Goal: Task Accomplishment & Management: Use online tool/utility

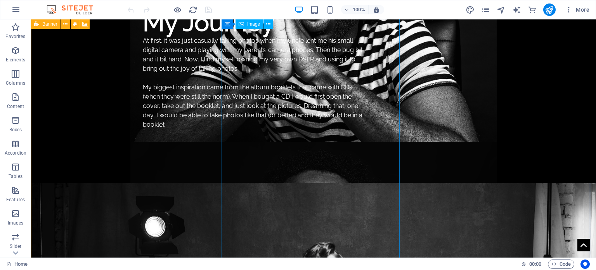
scroll to position [660, 0]
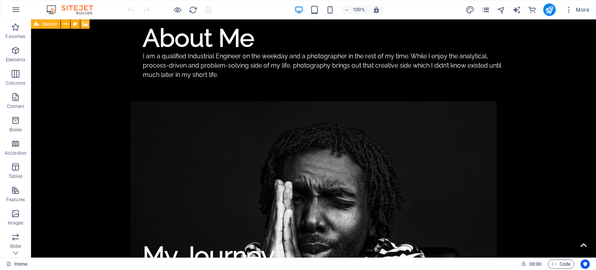
click at [486, 7] on icon "pages" at bounding box center [485, 9] width 9 height 9
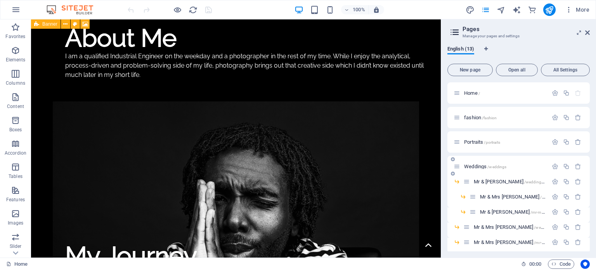
click at [475, 163] on span "Weddings /weddings" at bounding box center [485, 166] width 42 height 6
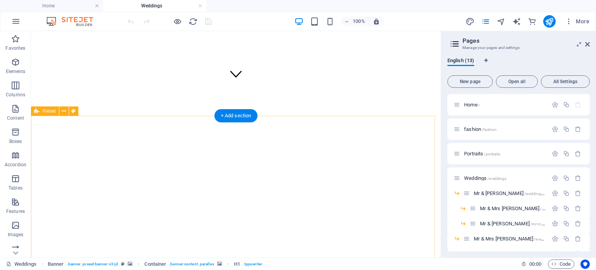
scroll to position [233, 0]
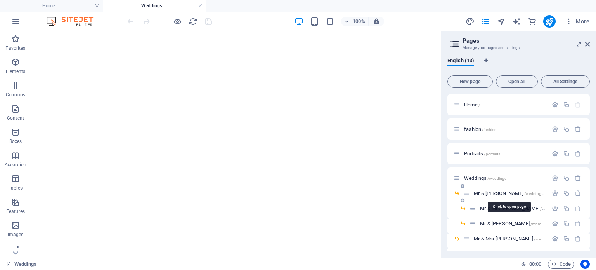
click at [478, 192] on span "Mr & [PERSON_NAME] /wedding-moloi-17" at bounding box center [516, 193] width 85 height 6
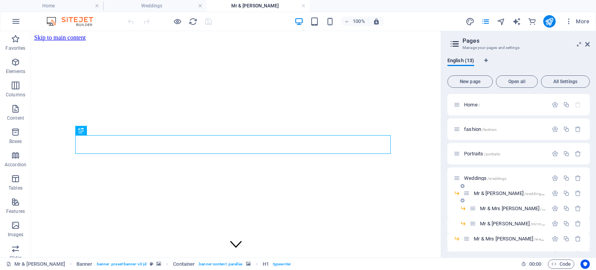
scroll to position [0, 0]
click at [555, 195] on icon "button" at bounding box center [555, 193] width 7 height 7
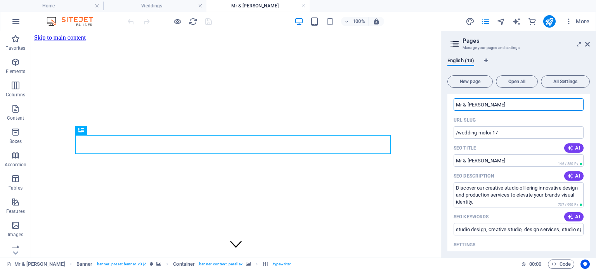
scroll to position [78, 0]
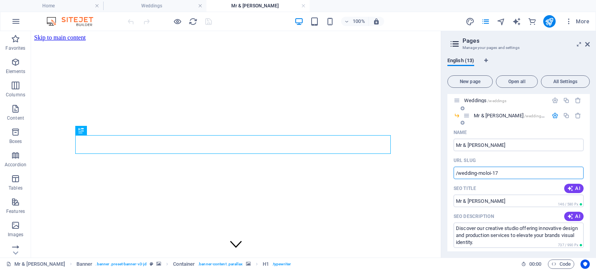
click at [501, 171] on input "/wedding-moloi-17" at bounding box center [519, 173] width 130 height 12
drag, startPoint x: 438, startPoint y: 36, endPoint x: 588, endPoint y: 43, distance: 150.8
click at [588, 43] on icon at bounding box center [587, 44] width 5 height 6
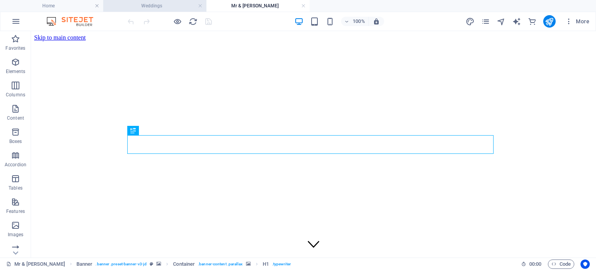
click at [170, 5] on h4 "Weddings" at bounding box center [154, 6] width 103 height 9
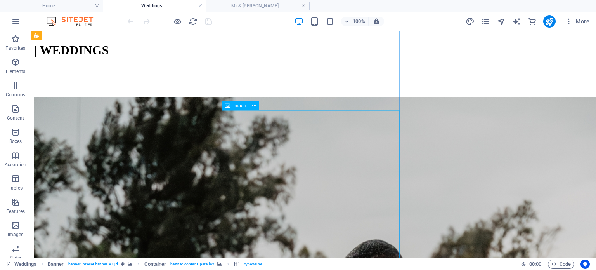
scroll to position [621, 0]
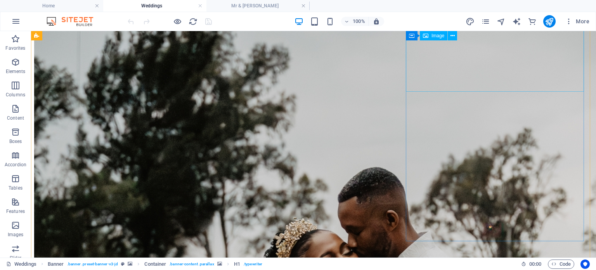
select select
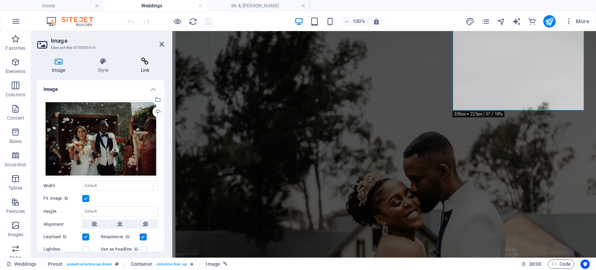
scroll to position [500, 0]
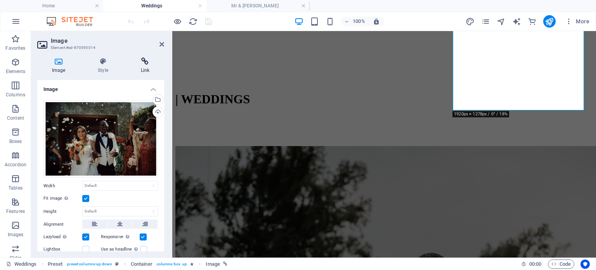
click at [146, 65] on h4 "Link" at bounding box center [145, 65] width 38 height 16
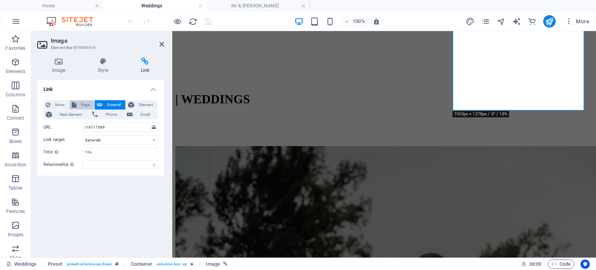
click at [90, 102] on span "Page" at bounding box center [85, 104] width 13 height 9
click at [153, 129] on select "Home fashion Portraits Weddings -- Mr &amp; [PERSON_NAME] ---- Mr &amp; Mrs [PE…" at bounding box center [120, 127] width 76 height 9
select select "4"
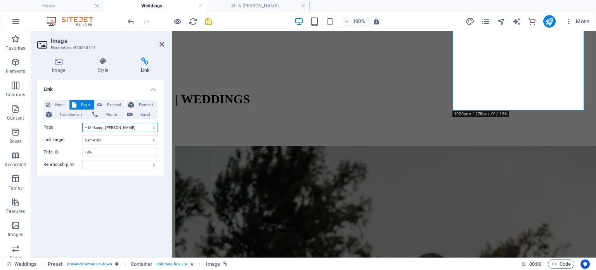
click at [82, 123] on select "Home fashion Portraits Weddings -- Mr &amp; [PERSON_NAME] ---- Mr &amp; Mrs [PE…" at bounding box center [120, 127] width 76 height 9
click at [211, 22] on icon "save" at bounding box center [208, 21] width 9 height 9
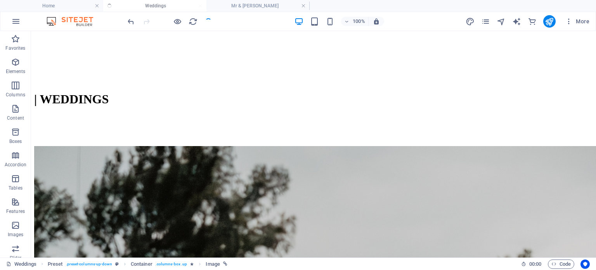
scroll to position [621, 0]
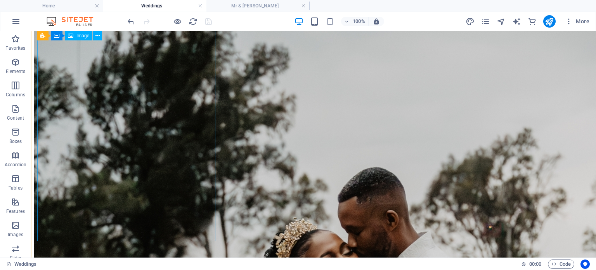
select select
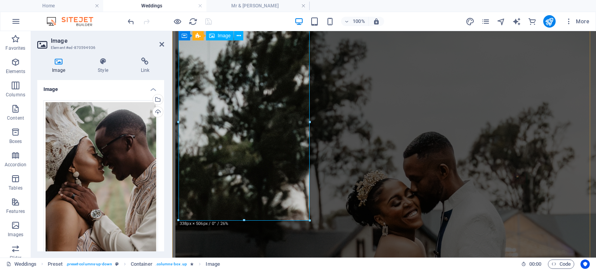
scroll to position [500, 0]
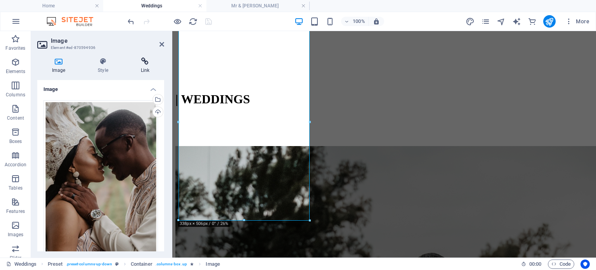
click at [148, 62] on icon at bounding box center [145, 61] width 38 height 8
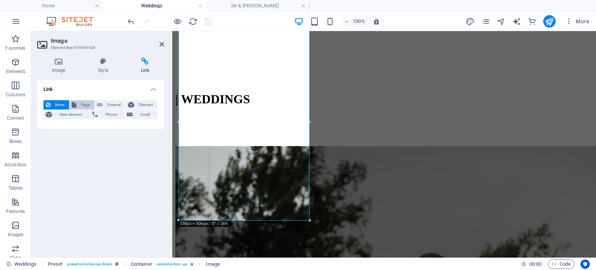
click at [79, 105] on span "Page" at bounding box center [85, 104] width 13 height 9
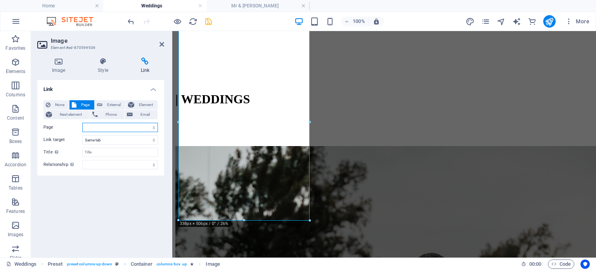
click at [122, 128] on select "Home fashion Portraits Weddings -- Mr &amp; [PERSON_NAME] ---- Mr &amp; Mrs [PE…" at bounding box center [120, 127] width 76 height 9
select select "8"
click at [82, 123] on select "Home fashion Portraits Weddings -- Mr &amp; [PERSON_NAME] ---- Mr &amp; Mrs [PE…" at bounding box center [120, 127] width 76 height 9
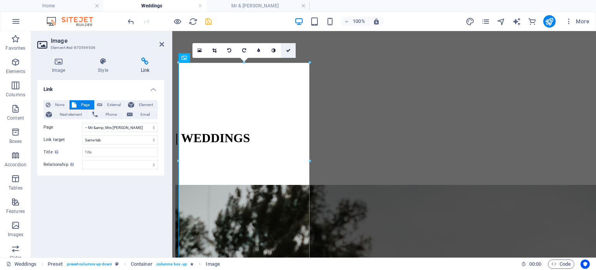
click at [289, 48] on icon at bounding box center [288, 50] width 5 height 5
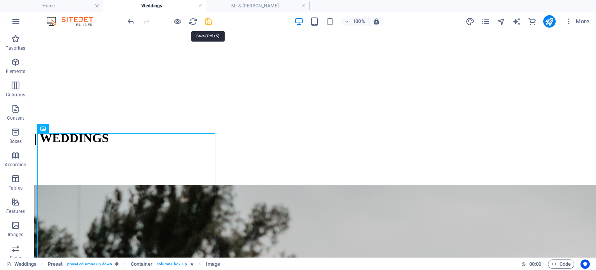
click at [206, 22] on icon "save" at bounding box center [208, 21] width 9 height 9
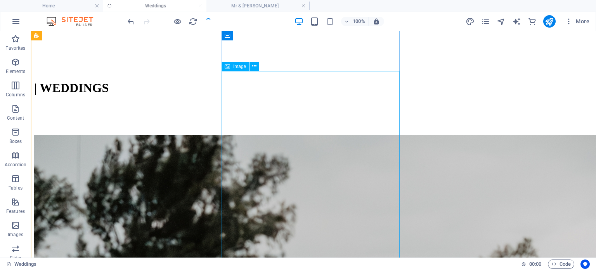
scroll to position [539, 0]
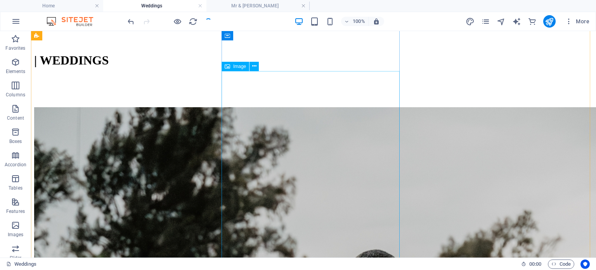
select select "9"
select select
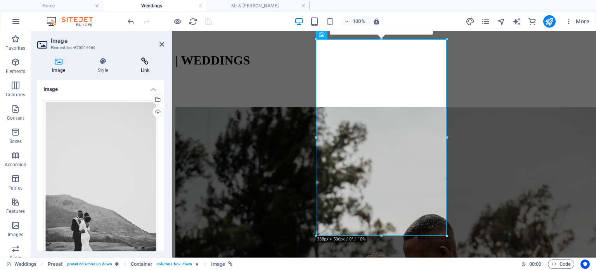
scroll to position [500, 0]
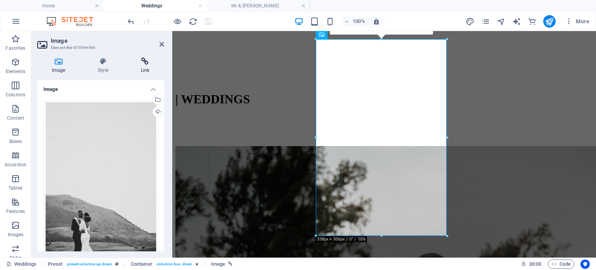
click at [152, 65] on icon at bounding box center [145, 61] width 38 height 8
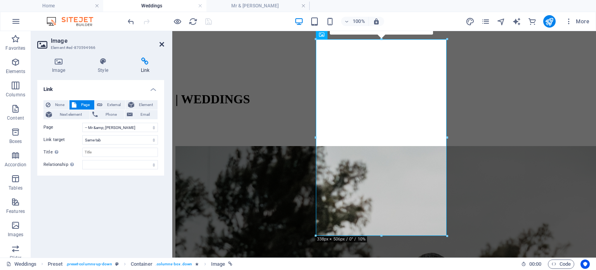
click at [161, 45] on icon at bounding box center [162, 44] width 5 height 6
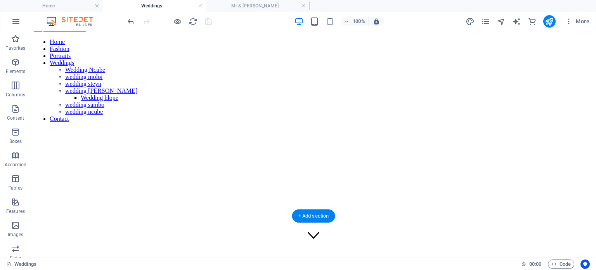
scroll to position [0, 0]
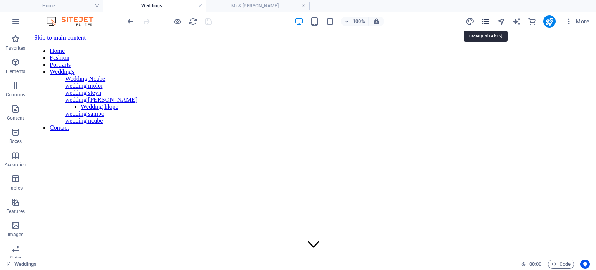
click at [488, 21] on icon "pages" at bounding box center [485, 21] width 9 height 9
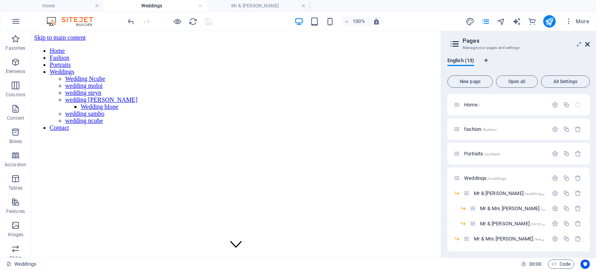
click at [588, 45] on icon at bounding box center [587, 44] width 5 height 6
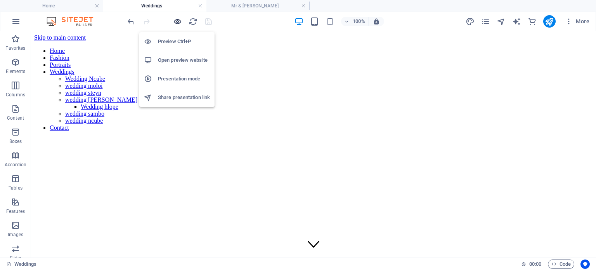
click at [177, 22] on icon "button" at bounding box center [177, 21] width 9 height 9
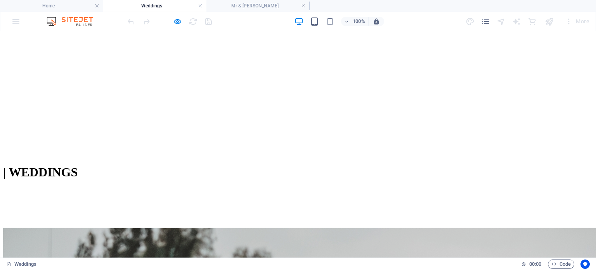
scroll to position [582, 0]
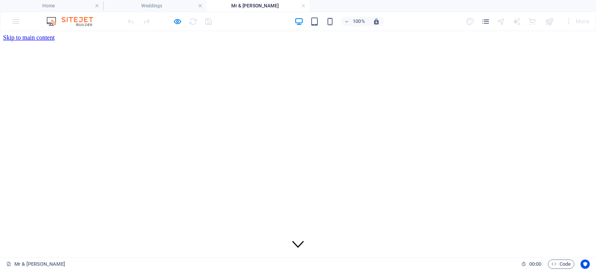
scroll to position [0, 0]
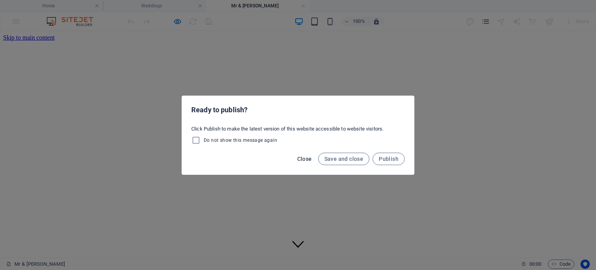
click at [303, 157] on span "Close" at bounding box center [304, 159] width 15 height 6
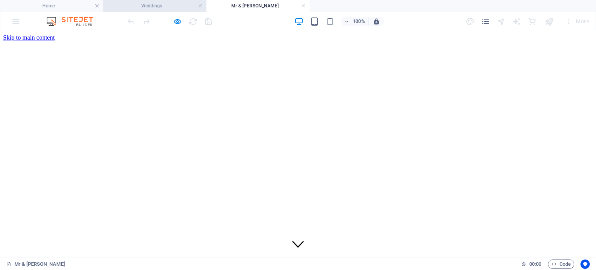
click at [168, 7] on h4 "Weddings" at bounding box center [154, 6] width 103 height 9
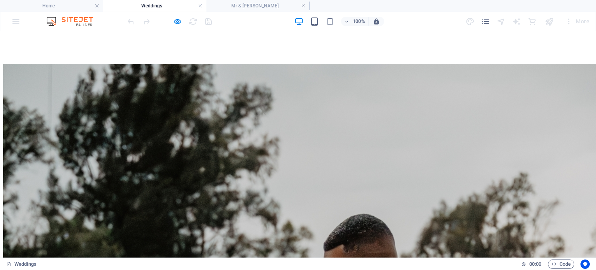
click at [172, 19] on div at bounding box center [169, 21] width 87 height 12
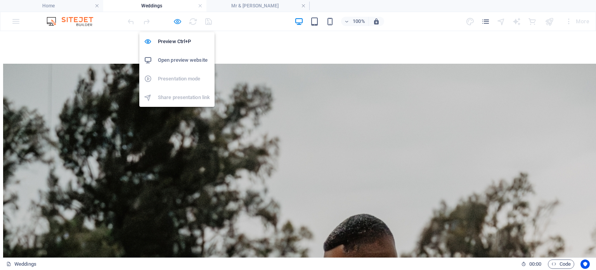
click at [175, 20] on icon "button" at bounding box center [177, 21] width 9 height 9
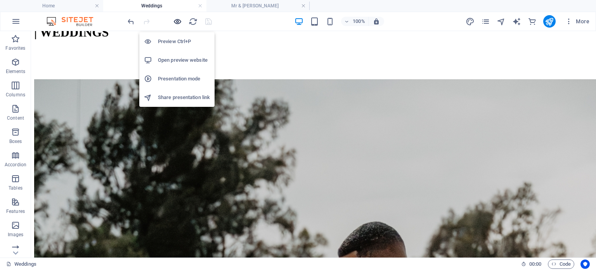
click at [176, 20] on icon "button" at bounding box center [177, 21] width 9 height 9
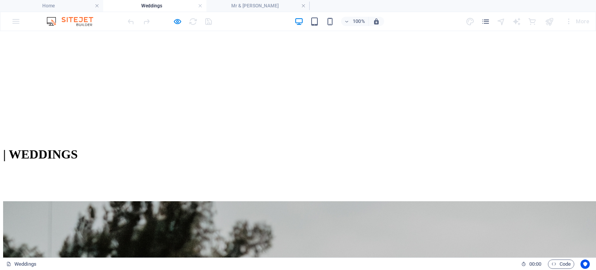
scroll to position [440, 0]
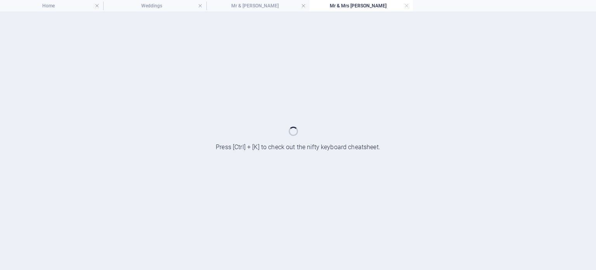
scroll to position [0, 0]
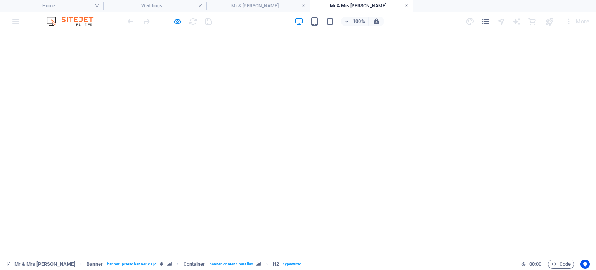
click at [406, 6] on link at bounding box center [406, 5] width 5 height 7
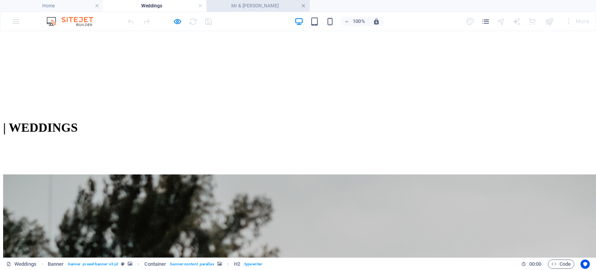
click at [302, 6] on link at bounding box center [303, 5] width 5 height 7
click at [157, 4] on h4 "Weddings" at bounding box center [154, 6] width 103 height 9
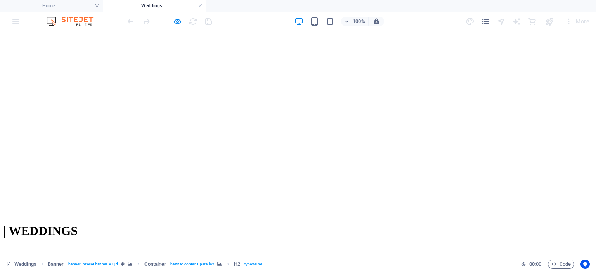
scroll to position [355, 0]
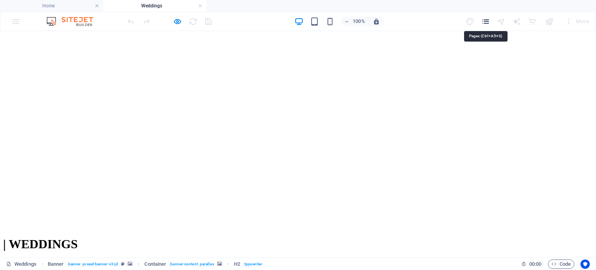
click at [484, 24] on icon "pages" at bounding box center [485, 21] width 9 height 9
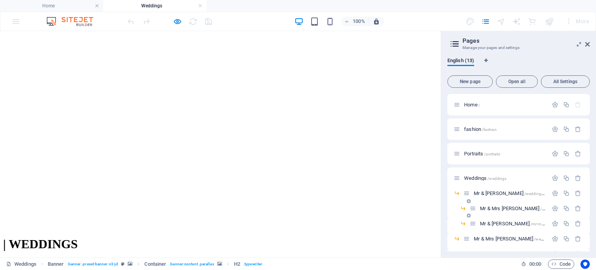
click at [479, 206] on div "Mr & Mrs [PERSON_NAME] /wedding-moloi-22" at bounding box center [513, 208] width 70 height 5
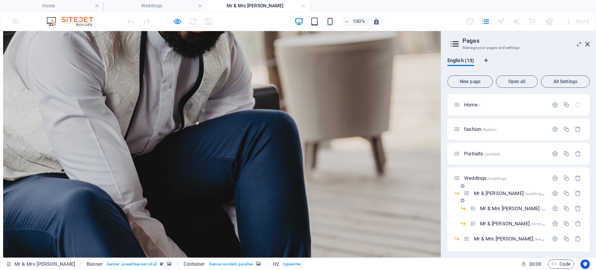
scroll to position [710, 0]
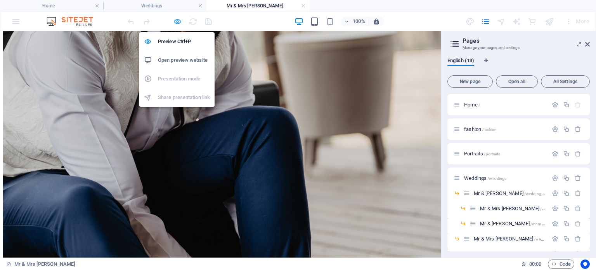
click at [175, 20] on icon "button" at bounding box center [177, 21] width 9 height 9
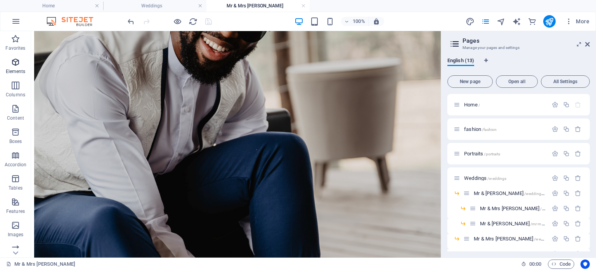
click at [12, 61] on icon "button" at bounding box center [15, 61] width 9 height 9
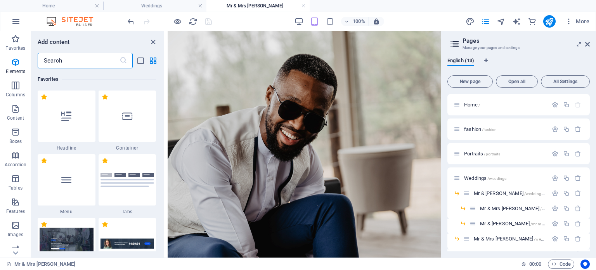
scroll to position [273, 0]
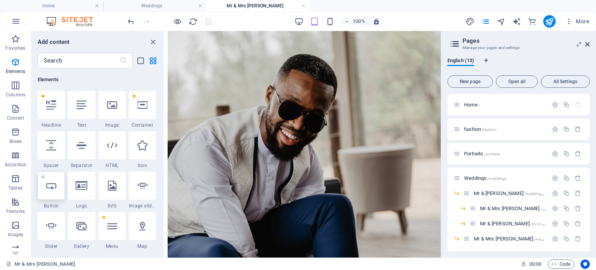
click at [56, 193] on div at bounding box center [51, 186] width 27 height 28
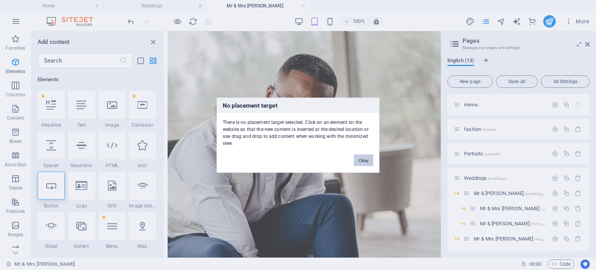
click at [362, 163] on button "Okay" at bounding box center [363, 160] width 19 height 12
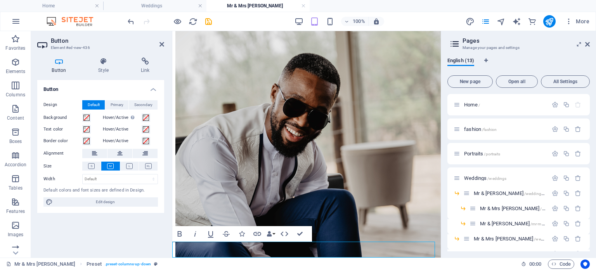
scroll to position [526, 0]
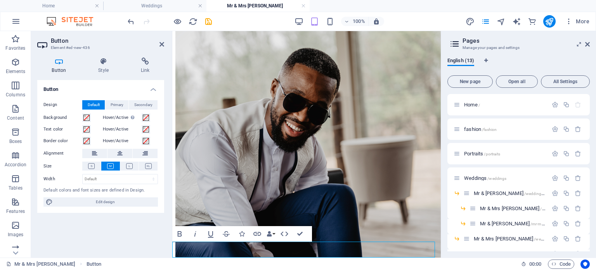
drag, startPoint x: 238, startPoint y: 248, endPoint x: 186, endPoint y: 249, distance: 52.8
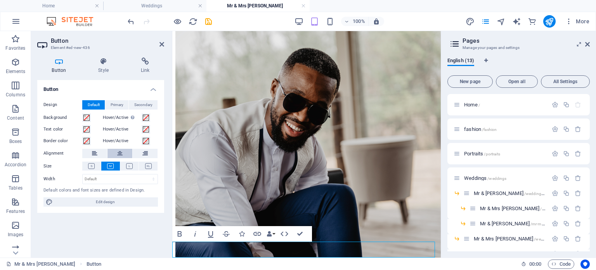
click at [118, 153] on icon at bounding box center [119, 153] width 5 height 9
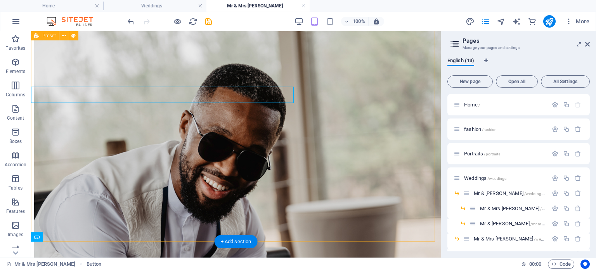
scroll to position [681, 0]
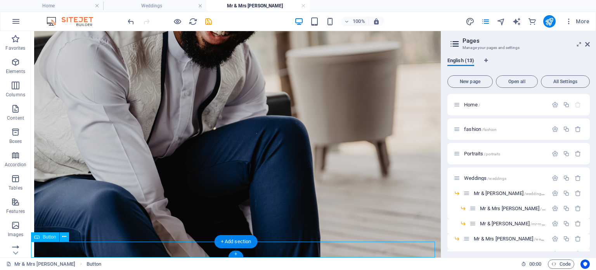
click at [64, 237] on icon at bounding box center [64, 237] width 4 height 8
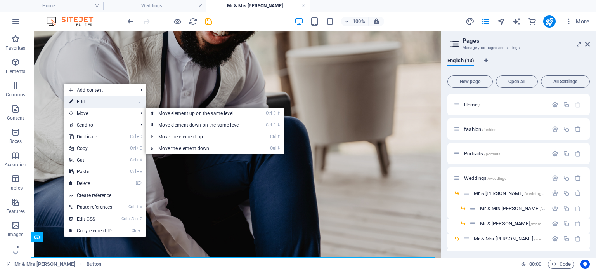
click at [90, 99] on link "⏎ Edit" at bounding box center [90, 102] width 52 height 12
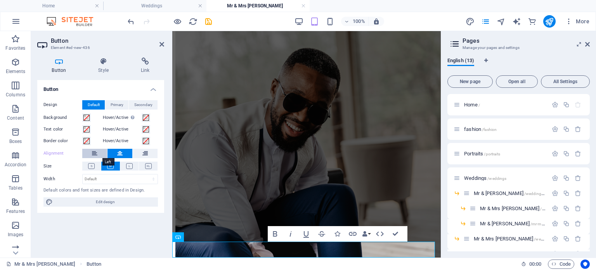
click at [104, 153] on button at bounding box center [94, 153] width 25 height 9
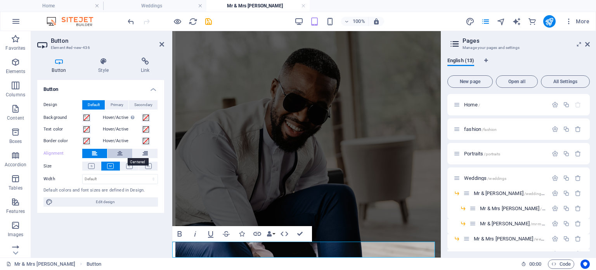
click at [118, 152] on icon at bounding box center [119, 153] width 5 height 9
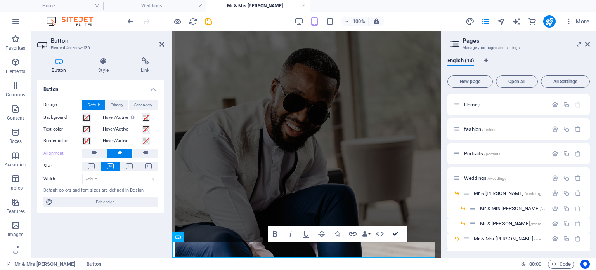
scroll to position [681, 0]
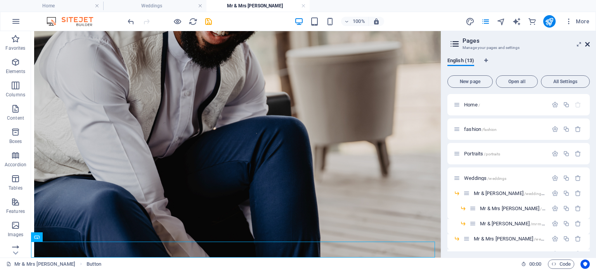
click at [587, 43] on icon at bounding box center [587, 44] width 5 height 6
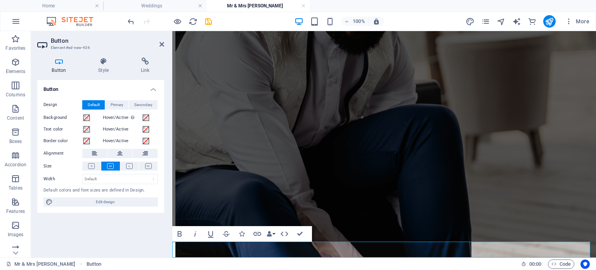
drag, startPoint x: 239, startPoint y: 249, endPoint x: 200, endPoint y: 251, distance: 38.5
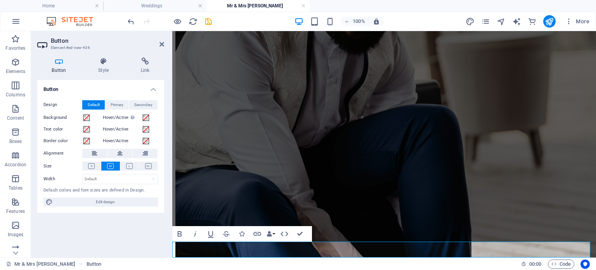
drag, startPoint x: 179, startPoint y: 246, endPoint x: 223, endPoint y: 248, distance: 43.9
drag, startPoint x: 238, startPoint y: 250, endPoint x: 189, endPoint y: 250, distance: 48.1
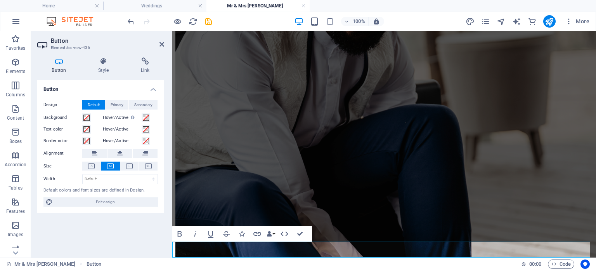
drag, startPoint x: 184, startPoint y: 250, endPoint x: 206, endPoint y: 248, distance: 21.8
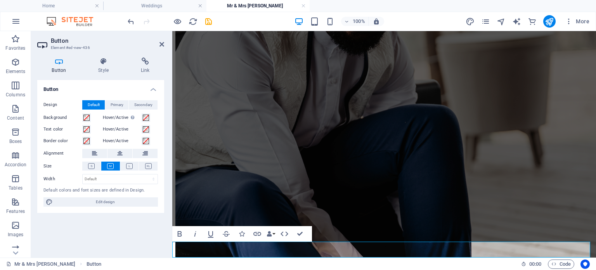
click at [121, 151] on icon at bounding box center [119, 153] width 5 height 9
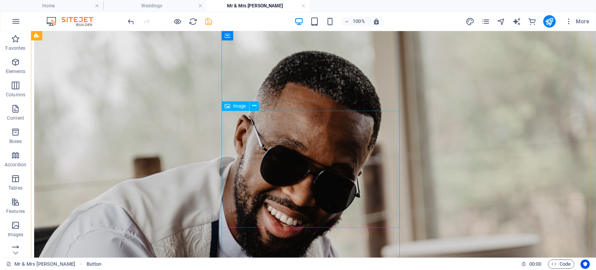
scroll to position [401, 0]
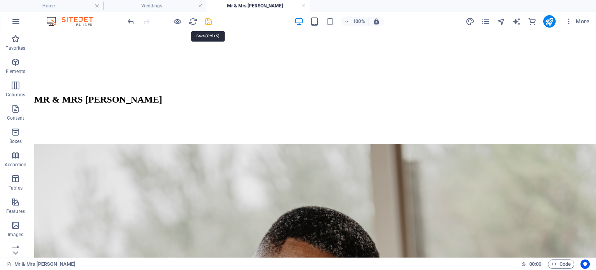
click at [206, 20] on icon "save" at bounding box center [208, 21] width 9 height 9
click at [186, 5] on h4 "Weddings" at bounding box center [154, 6] width 103 height 9
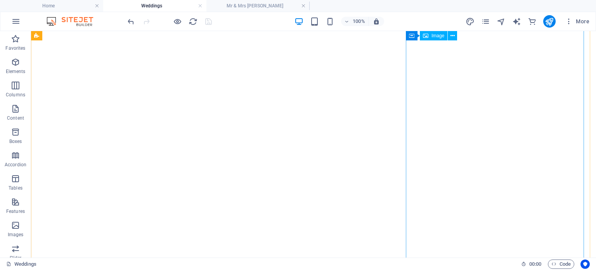
scroll to position [309, 0]
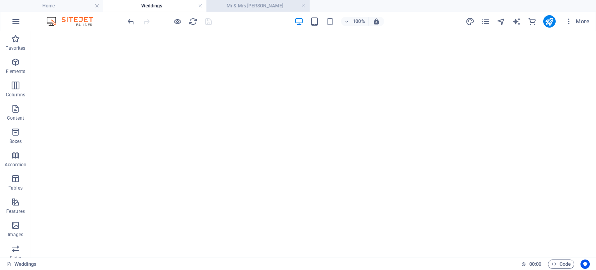
click at [268, 9] on h4 "Mr & Mrs [PERSON_NAME]" at bounding box center [257, 6] width 103 height 9
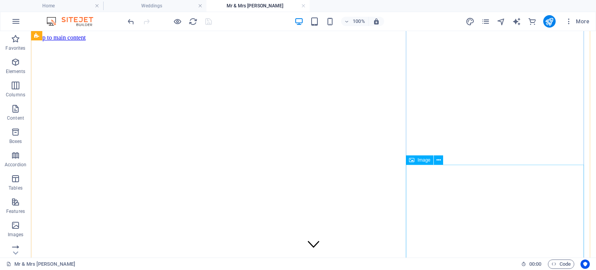
scroll to position [401, 0]
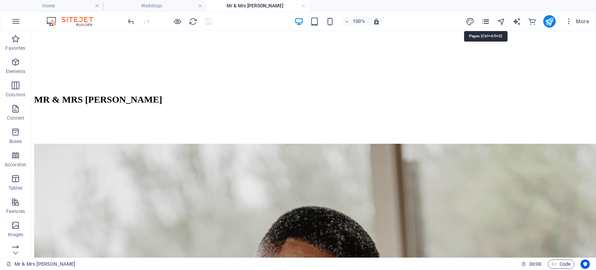
click at [486, 24] on icon "pages" at bounding box center [485, 21] width 9 height 9
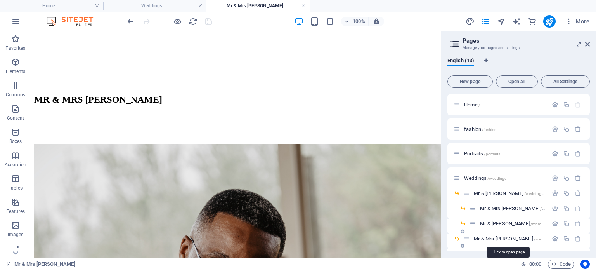
click at [486, 238] on span "Mr & Mrs [PERSON_NAME] /wedding-[PERSON_NAME]" at bounding box center [518, 239] width 88 height 6
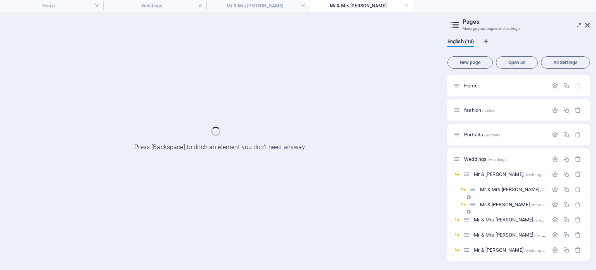
click at [503, 205] on span "Mr & [PERSON_NAME] /mr-mrs-[PERSON_NAME]" at bounding box center [528, 204] width 97 height 6
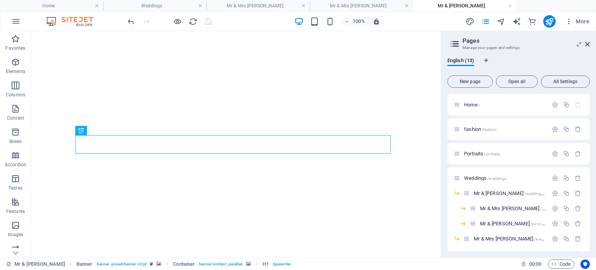
click at [453, 4] on h4 "Mr & [PERSON_NAME]" at bounding box center [464, 6] width 103 height 9
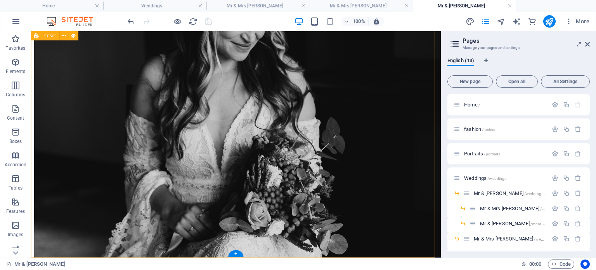
scroll to position [665, 0]
click at [241, 254] on div "+" at bounding box center [235, 253] width 15 height 7
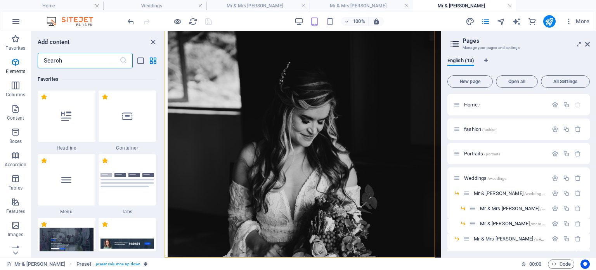
scroll to position [1549, 0]
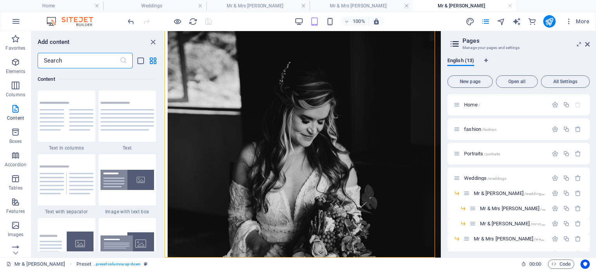
click at [54, 56] on input "text" at bounding box center [79, 61] width 82 height 16
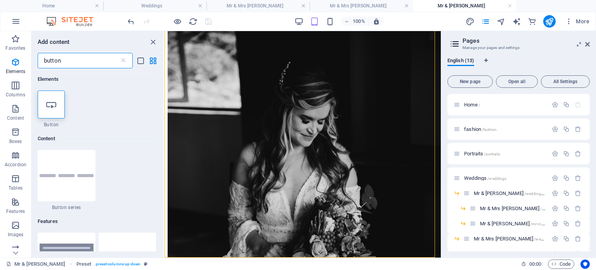
scroll to position [0, 0]
type input "button"
click at [50, 102] on icon at bounding box center [51, 104] width 10 height 10
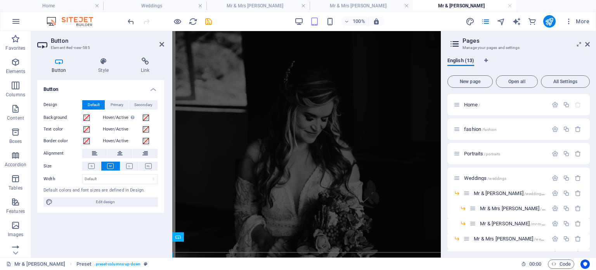
scroll to position [527, 0]
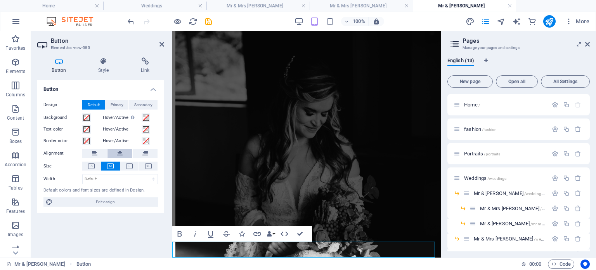
click at [120, 153] on icon at bounding box center [119, 153] width 5 height 9
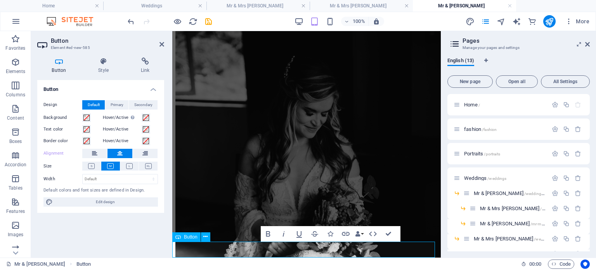
drag, startPoint x: 342, startPoint y: 250, endPoint x: 265, endPoint y: 250, distance: 76.1
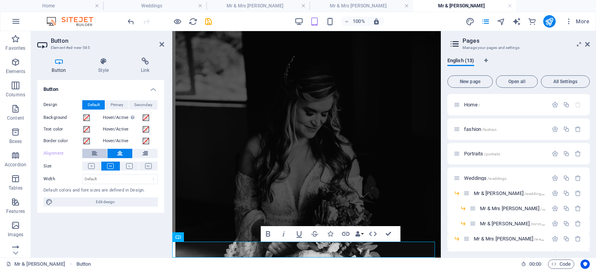
click at [101, 153] on button at bounding box center [94, 153] width 25 height 9
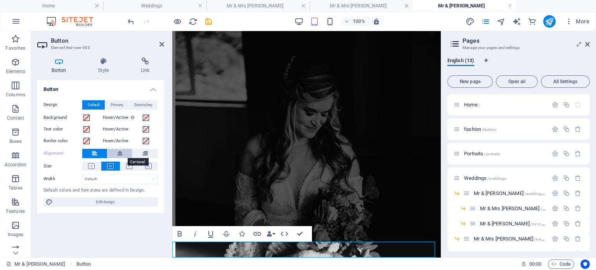
click at [116, 151] on button at bounding box center [120, 153] width 25 height 9
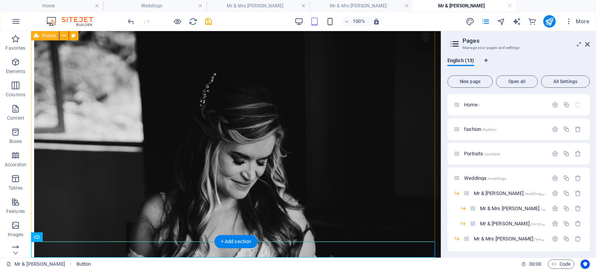
scroll to position [681, 0]
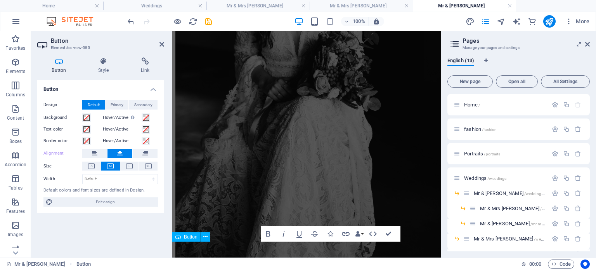
scroll to position [527, 0]
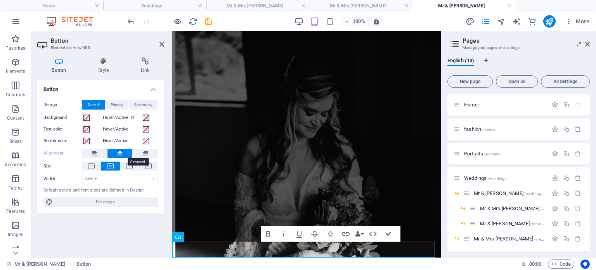
click at [123, 153] on button at bounding box center [120, 153] width 25 height 9
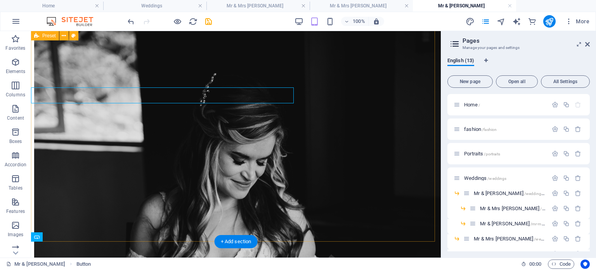
scroll to position [681, 0]
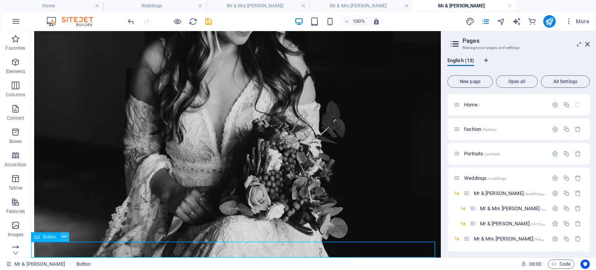
click at [65, 236] on icon at bounding box center [64, 237] width 4 height 8
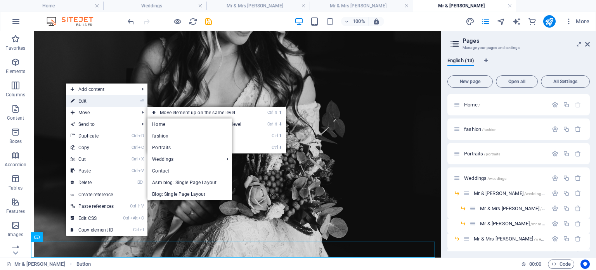
click at [91, 102] on link "⏎ Edit" at bounding box center [92, 101] width 52 height 12
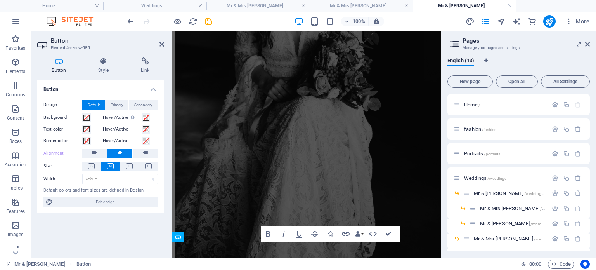
scroll to position [527, 0]
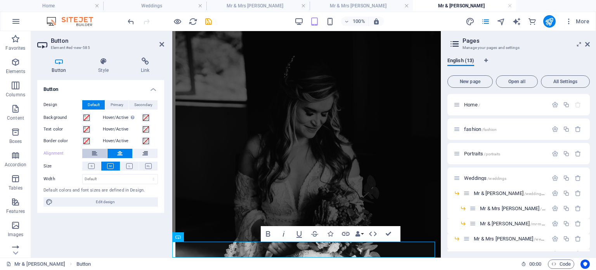
click at [101, 153] on button at bounding box center [94, 153] width 25 height 9
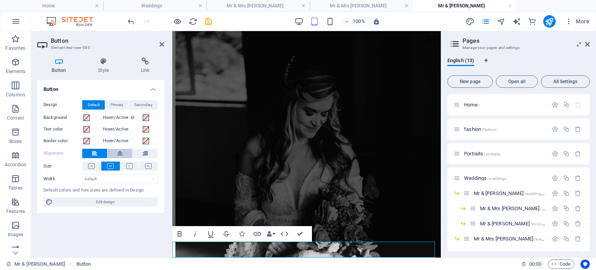
click at [120, 153] on icon at bounding box center [119, 153] width 5 height 9
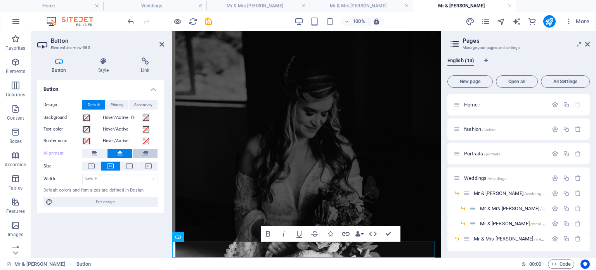
click at [145, 154] on icon at bounding box center [144, 153] width 5 height 9
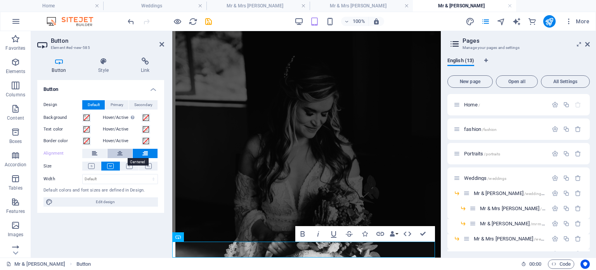
click at [118, 152] on icon at bounding box center [119, 153] width 5 height 9
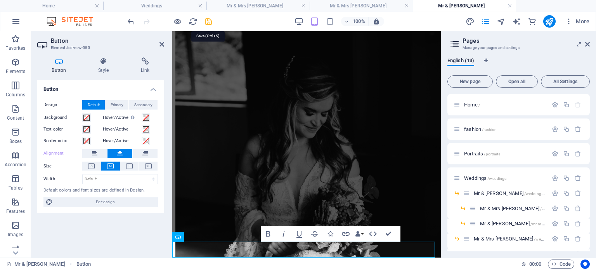
click at [208, 22] on icon "save" at bounding box center [208, 21] width 9 height 9
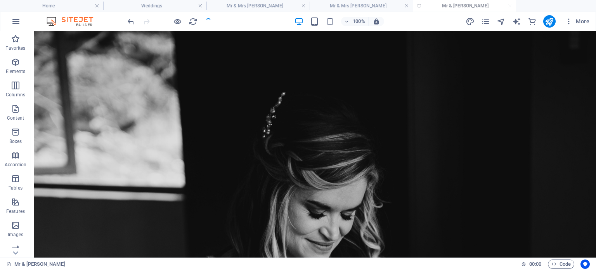
scroll to position [905, 0]
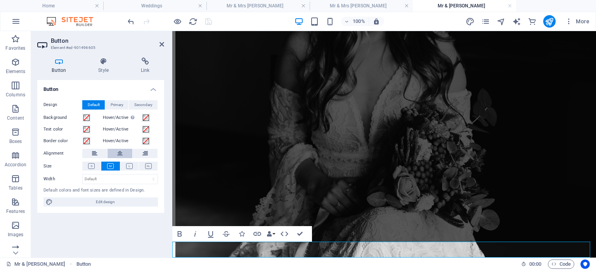
click at [118, 152] on icon at bounding box center [119, 153] width 5 height 9
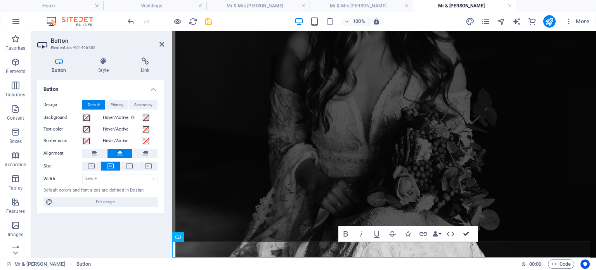
scroll to position [905, 0]
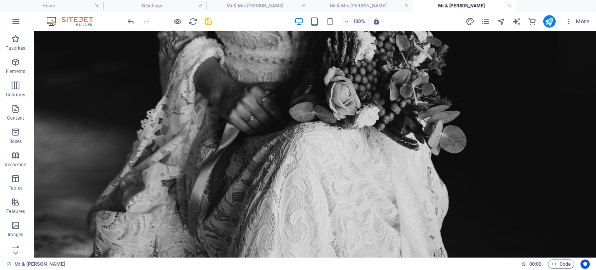
drag, startPoint x: 153, startPoint y: 9, endPoint x: 181, endPoint y: 16, distance: 29.8
click at [153, 9] on h4 "Weddings" at bounding box center [154, 6] width 103 height 9
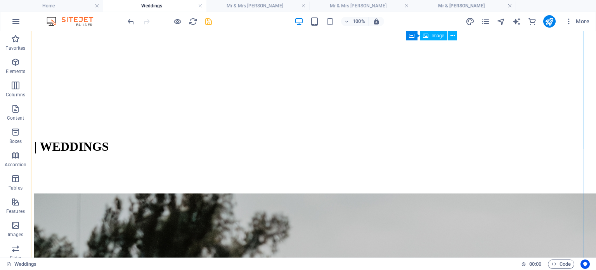
scroll to position [425, 0]
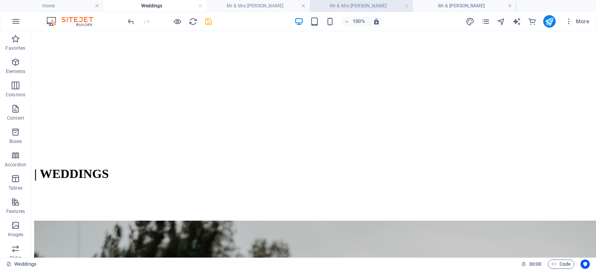
click at [365, 5] on h4 "Mr & Mrs [PERSON_NAME]" at bounding box center [361, 6] width 103 height 9
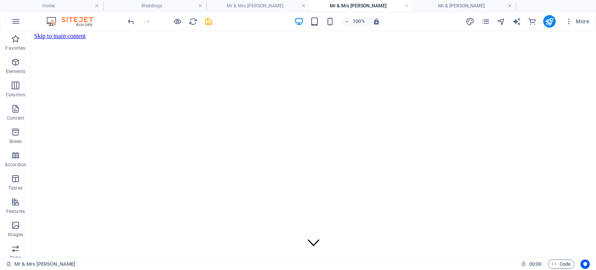
scroll to position [796, 0]
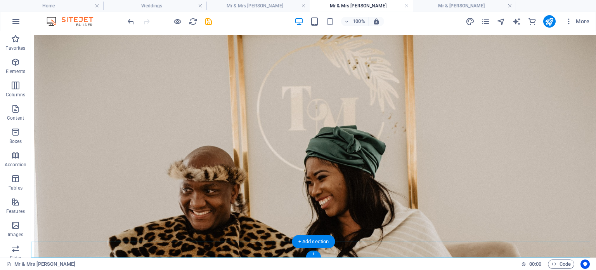
click at [331, 247] on div "+ Add section" at bounding box center [313, 241] width 43 height 13
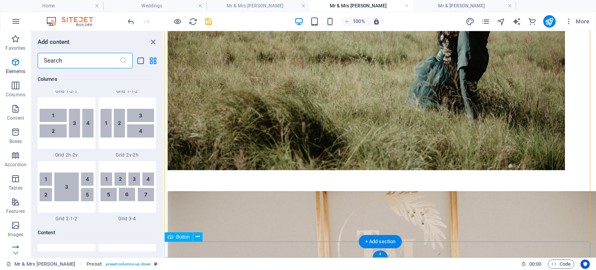
scroll to position [1549, 0]
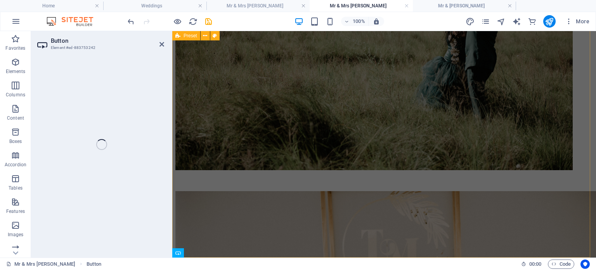
scroll to position [631, 0]
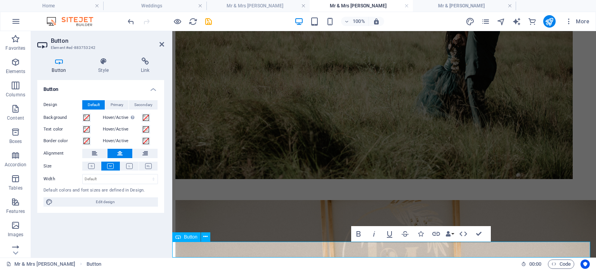
drag, startPoint x: 404, startPoint y: 250, endPoint x: 374, endPoint y: 250, distance: 30.7
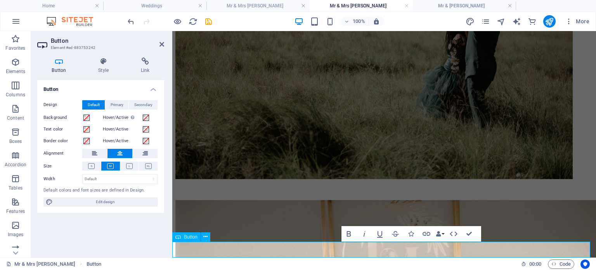
drag, startPoint x: 411, startPoint y: 248, endPoint x: 418, endPoint y: 249, distance: 6.6
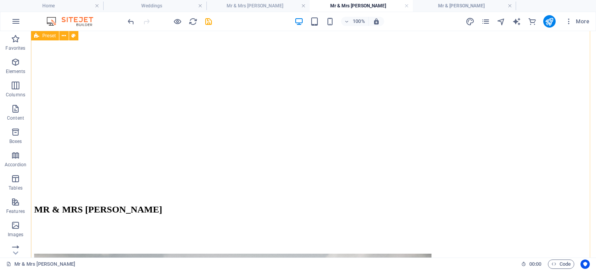
scroll to position [136, 0]
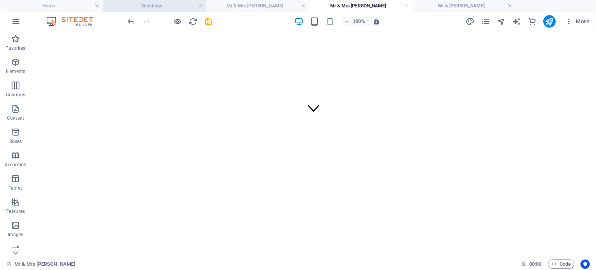
click at [180, 4] on h4 "Weddings" at bounding box center [154, 6] width 103 height 9
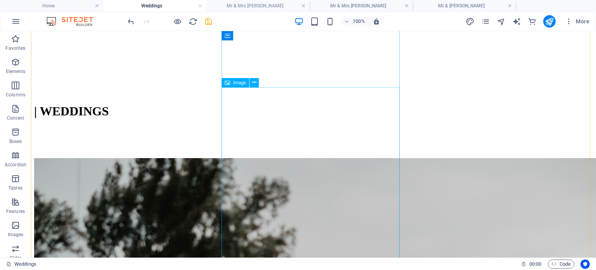
scroll to position [542, 0]
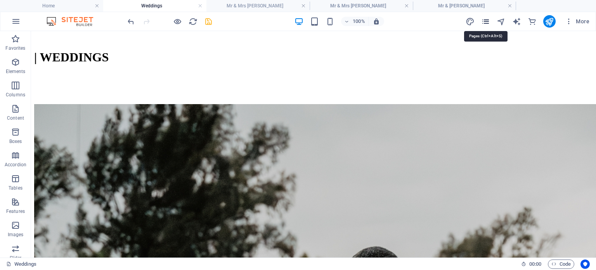
click at [488, 21] on icon "pages" at bounding box center [485, 21] width 9 height 9
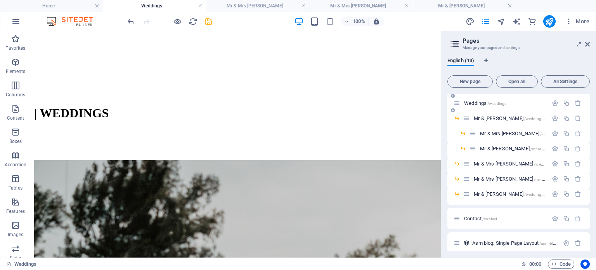
scroll to position [78, 0]
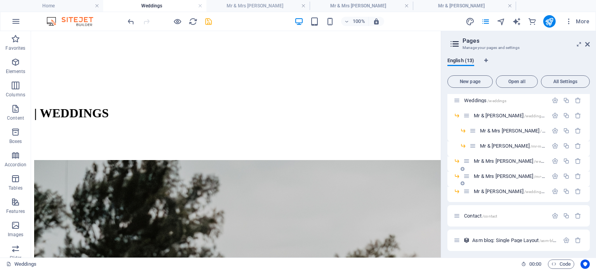
click at [493, 176] on span "Mr & Mrs [PERSON_NAME] /mr-mrs-[PERSON_NAME]" at bounding box center [527, 176] width 107 height 6
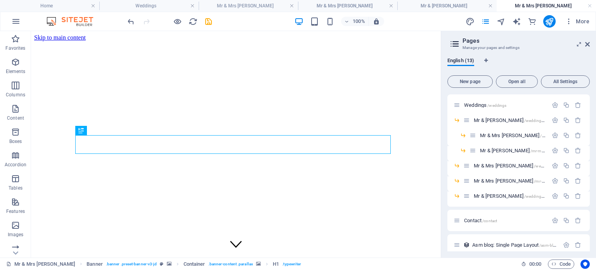
scroll to position [0, 0]
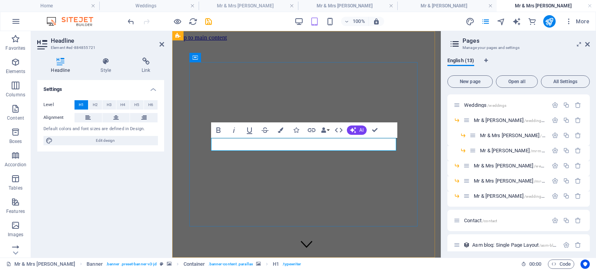
drag, startPoint x: 323, startPoint y: 146, endPoint x: 290, endPoint y: 149, distance: 33.1
drag, startPoint x: 349, startPoint y: 144, endPoint x: 278, endPoint y: 150, distance: 71.6
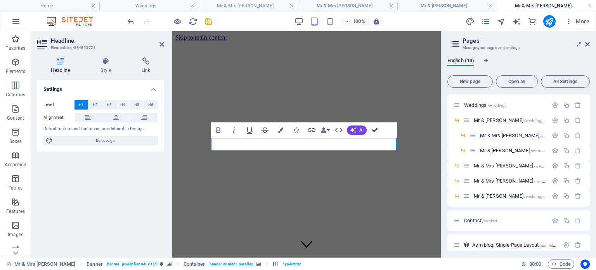
drag, startPoint x: 341, startPoint y: 96, endPoint x: 371, endPoint y: 127, distance: 43.4
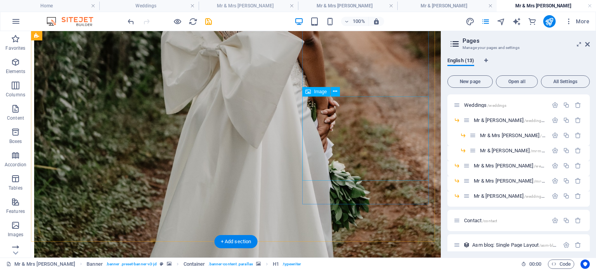
scroll to position [804, 0]
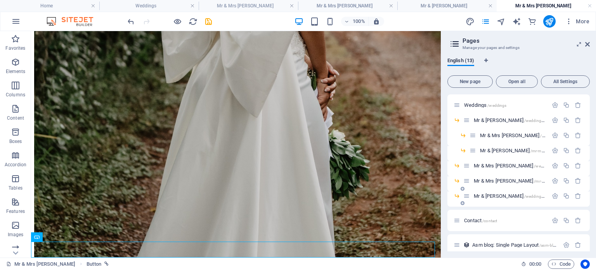
click at [502, 195] on span "Mr & [PERSON_NAME] /wedding-[PERSON_NAME]" at bounding box center [524, 196] width 100 height 6
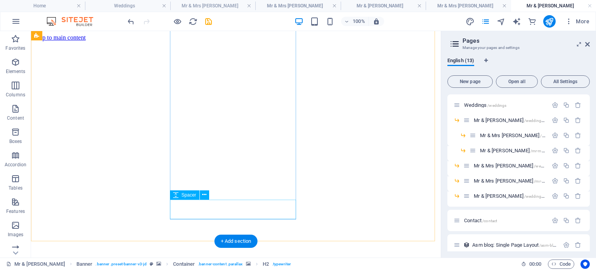
scroll to position [700, 0]
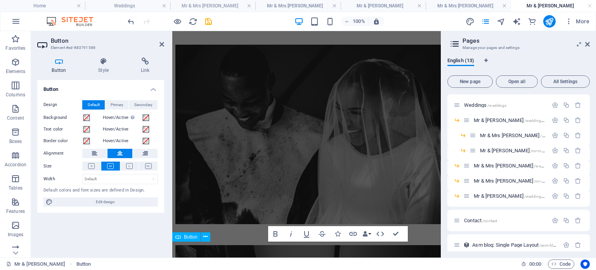
scroll to position [547, 0]
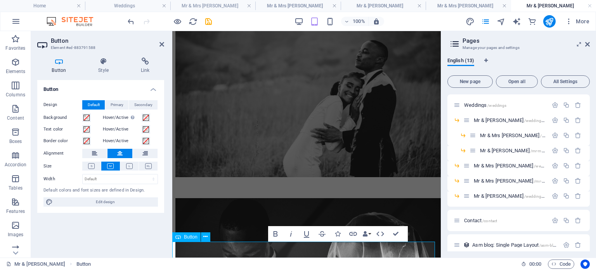
drag, startPoint x: 404, startPoint y: 234, endPoint x: 225, endPoint y: 225, distance: 178.8
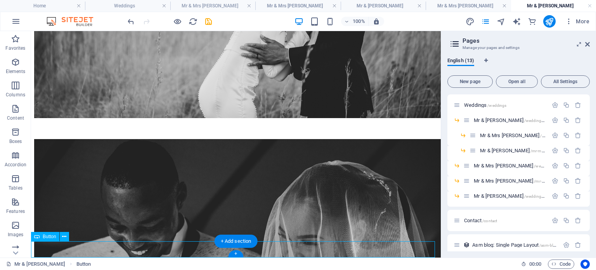
select select
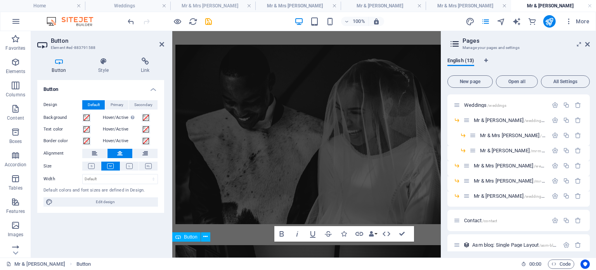
scroll to position [547, 0]
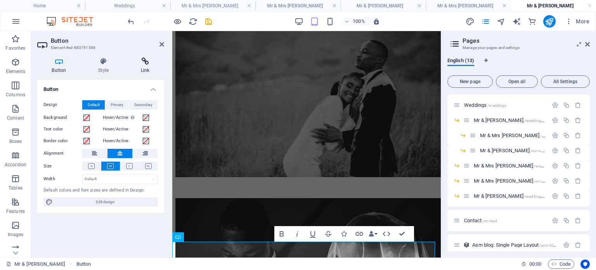
click at [152, 58] on icon at bounding box center [145, 61] width 38 height 8
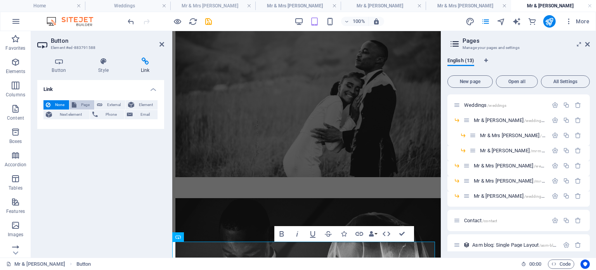
click at [82, 104] on span "Page" at bounding box center [85, 104] width 13 height 9
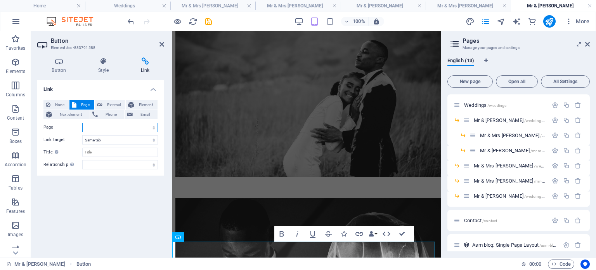
click at [109, 125] on select "Home fashion Portraits Weddings -- Mr &amp; [PERSON_NAME] ---- Mr &amp; Mrs [PE…" at bounding box center [120, 127] width 76 height 9
select select "0"
click at [82, 123] on select "Home fashion Portraits Weddings -- Mr &amp; [PERSON_NAME] ---- Mr &amp; Mrs [PE…" at bounding box center [120, 127] width 76 height 9
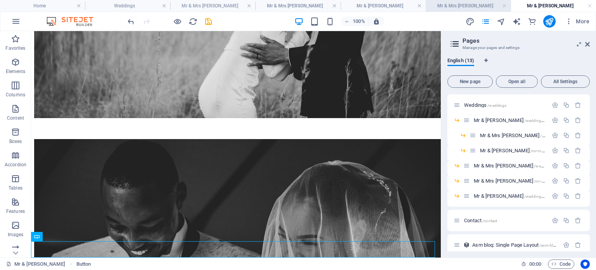
click at [483, 4] on h4 "Mr & Mrs [PERSON_NAME]" at bounding box center [468, 6] width 85 height 9
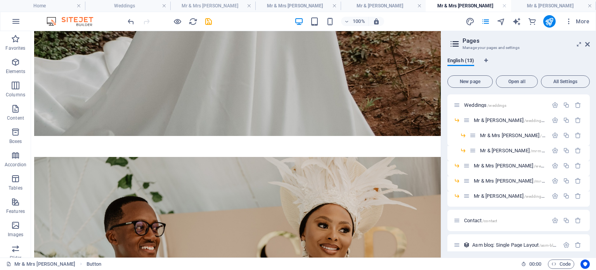
scroll to position [0, 0]
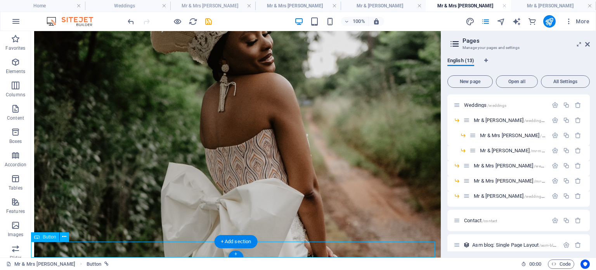
select select
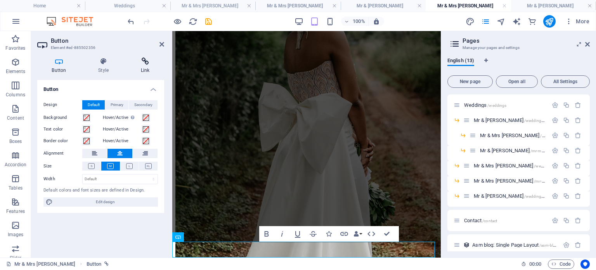
click at [142, 68] on h4 "Link" at bounding box center [145, 65] width 38 height 16
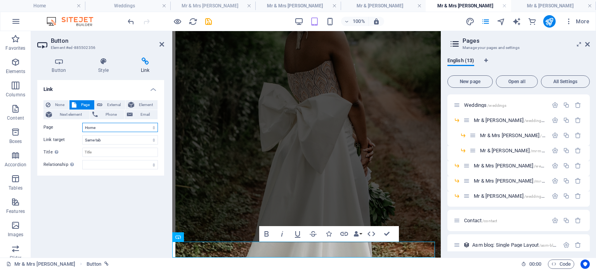
click at [109, 127] on select "Home fashion Portraits Weddings -- Mr &amp; [PERSON_NAME] ---- Mr &amp; Mrs [PE…" at bounding box center [120, 127] width 76 height 9
select select "9"
click at [82, 123] on select "Home fashion Portraits Weddings -- Mr &amp; [PERSON_NAME] ---- Mr &amp; Mrs [PE…" at bounding box center [120, 127] width 76 height 9
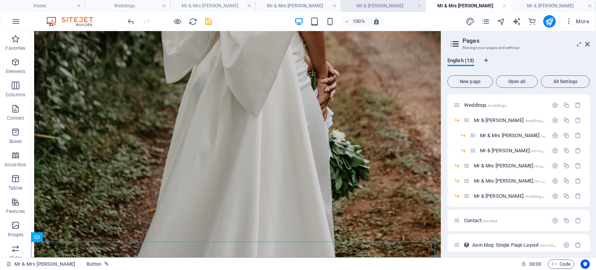
click at [383, 9] on h4 "Mr & [PERSON_NAME]" at bounding box center [383, 6] width 85 height 9
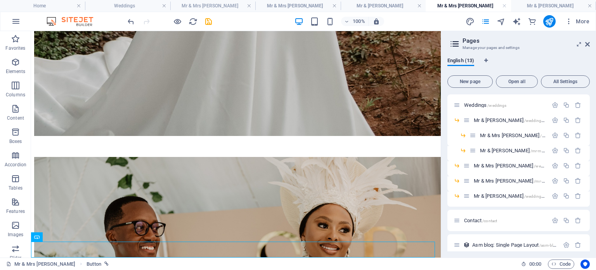
scroll to position [0, 0]
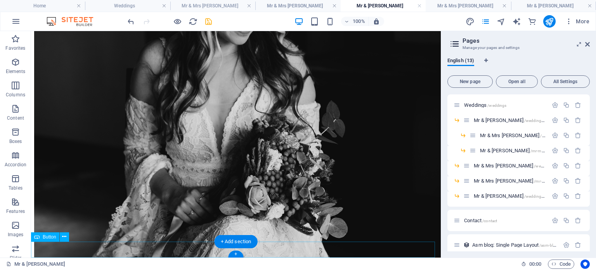
select select
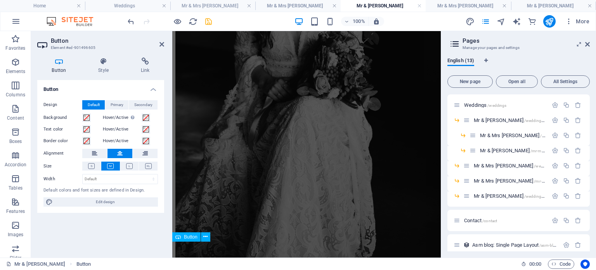
scroll to position [527, 0]
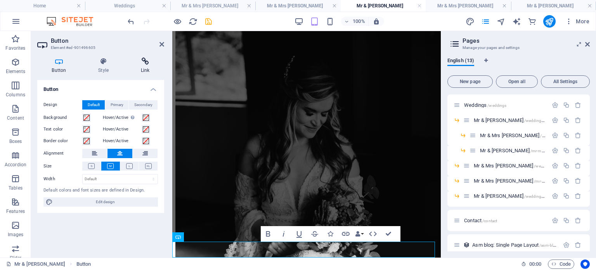
click at [150, 62] on icon at bounding box center [145, 61] width 38 height 8
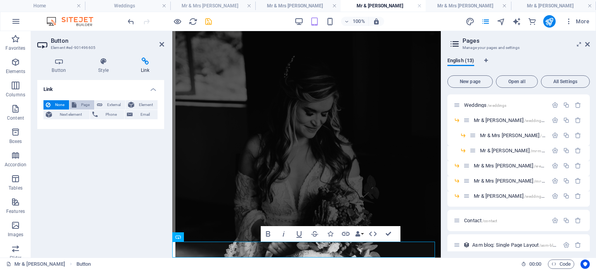
click at [85, 107] on span "Page" at bounding box center [85, 104] width 13 height 9
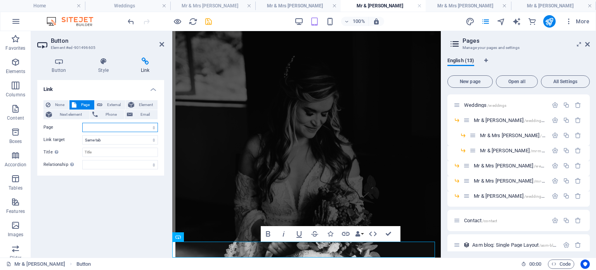
click at [125, 123] on select "Home fashion Portraits Weddings -- Mr &amp; [PERSON_NAME] ---- Mr &amp; Mrs [PE…" at bounding box center [120, 127] width 76 height 9
select select "7"
click at [82, 123] on select "Home fashion Portraits Weddings -- Mr &amp; [PERSON_NAME] ---- Mr &amp; Mrs [PE…" at bounding box center [120, 127] width 76 height 9
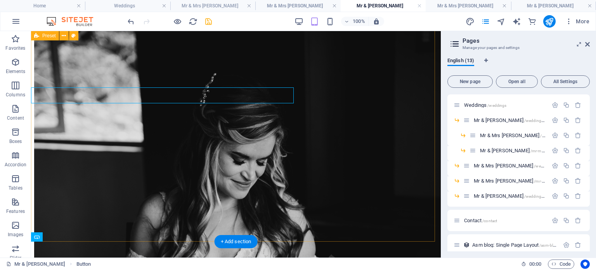
scroll to position [681, 0]
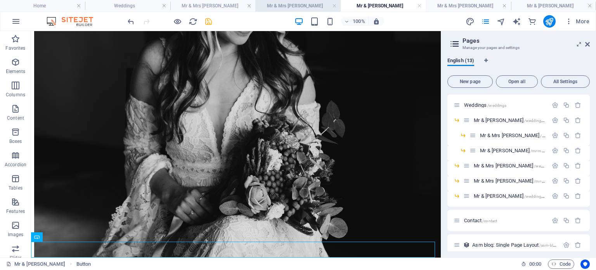
click at [303, 6] on h4 "Mr & Mrs [PERSON_NAME]" at bounding box center [297, 6] width 85 height 9
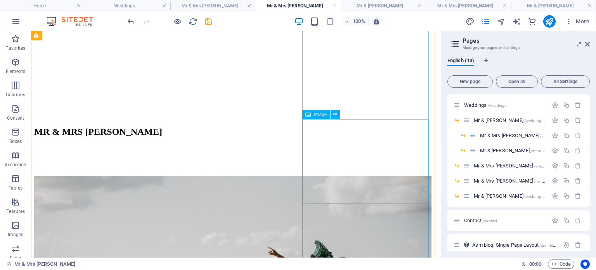
scroll to position [576, 0]
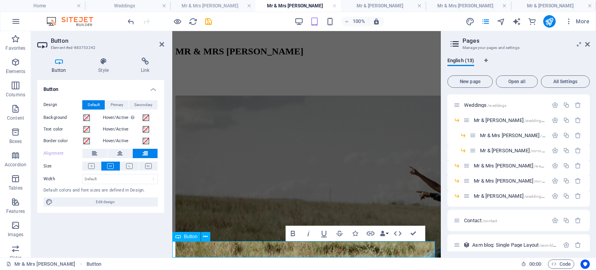
click at [121, 149] on icon at bounding box center [119, 153] width 5 height 9
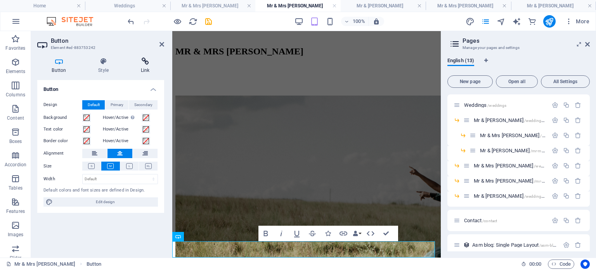
click at [147, 61] on icon at bounding box center [145, 61] width 38 height 8
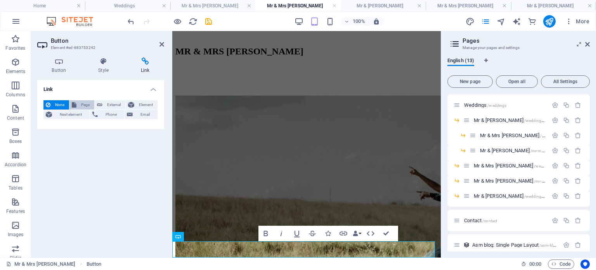
click at [91, 104] on span "Page" at bounding box center [85, 104] width 13 height 9
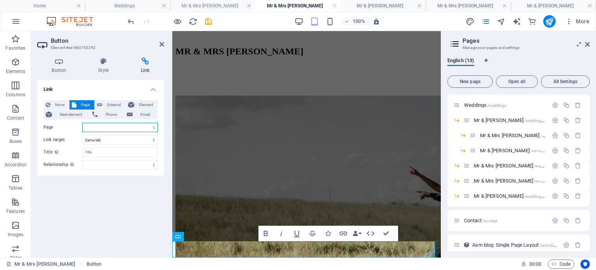
click at [112, 125] on select "Home fashion Portraits Weddings -- Mr &amp; [PERSON_NAME] ---- Mr &amp; Mrs [PE…" at bounding box center [120, 127] width 76 height 9
select select "8"
click at [82, 123] on select "Home fashion Portraits Weddings -- Mr &amp; [PERSON_NAME] ---- Mr &amp; Mrs [PE…" at bounding box center [120, 127] width 76 height 9
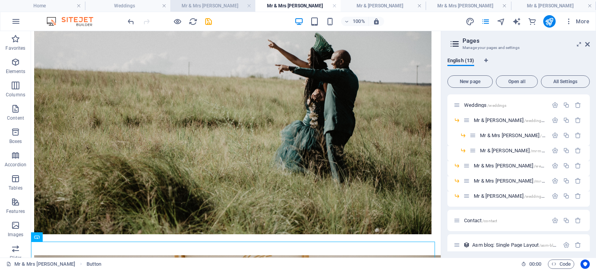
click at [227, 9] on h4 "Mr & Mrs [PERSON_NAME]" at bounding box center [212, 6] width 85 height 9
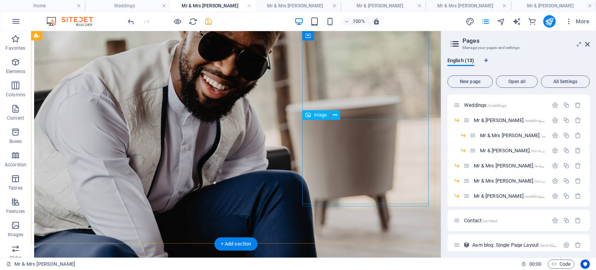
scroll to position [681, 0]
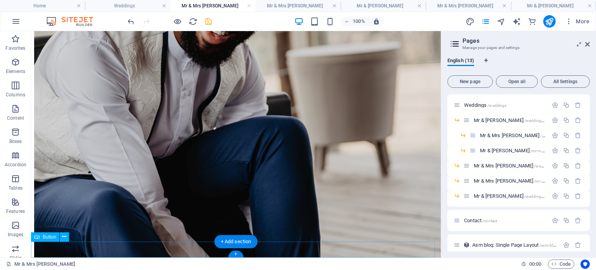
select select
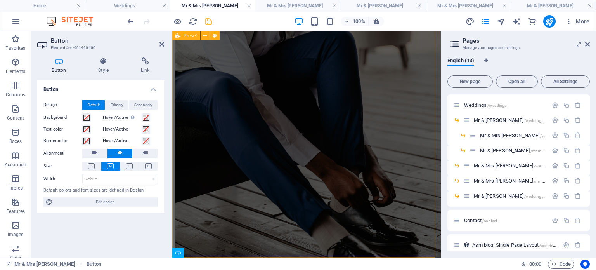
scroll to position [526, 0]
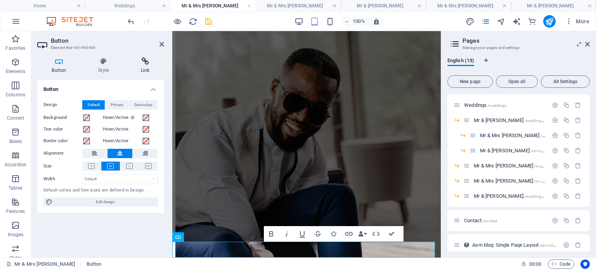
click at [146, 59] on icon at bounding box center [145, 61] width 38 height 8
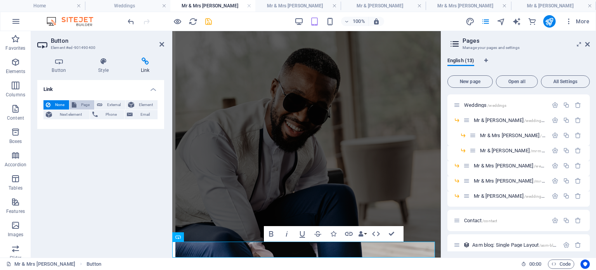
click at [87, 105] on span "Page" at bounding box center [85, 104] width 13 height 9
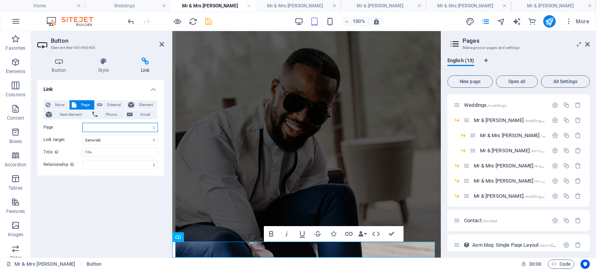
click at [120, 126] on select "Home fashion Portraits Weddings -- Mr &amp; [PERSON_NAME] ---- Mr &amp; Mrs [PE…" at bounding box center [120, 127] width 76 height 9
select select "6"
click at [82, 123] on select "Home fashion Portraits Weddings -- Mr &amp; [PERSON_NAME] ---- Mr &amp; Mrs [PE…" at bounding box center [120, 127] width 76 height 9
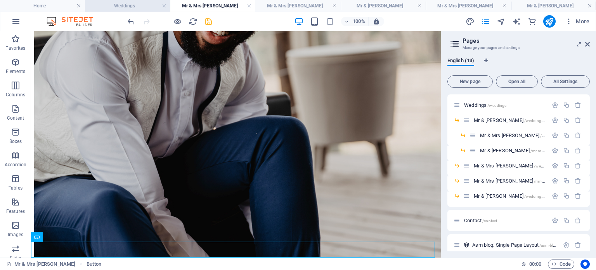
click at [144, 6] on h4 "Weddings" at bounding box center [127, 6] width 85 height 9
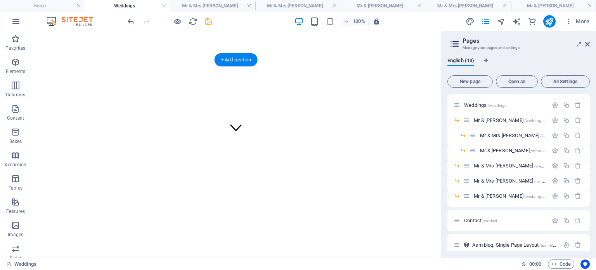
scroll to position [0, 0]
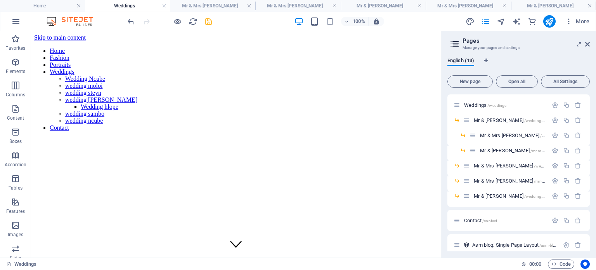
click at [208, 20] on icon "save" at bounding box center [208, 21] width 9 height 9
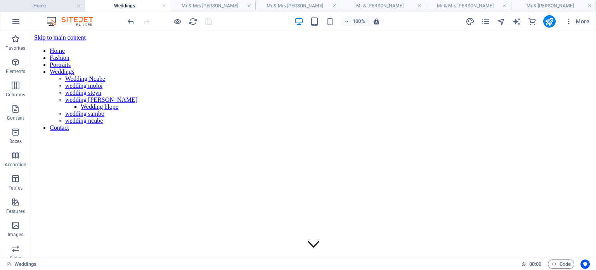
click at [42, 10] on h4 "Home" at bounding box center [42, 6] width 85 height 9
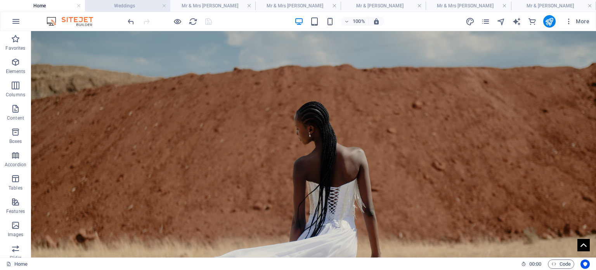
scroll to position [680, 0]
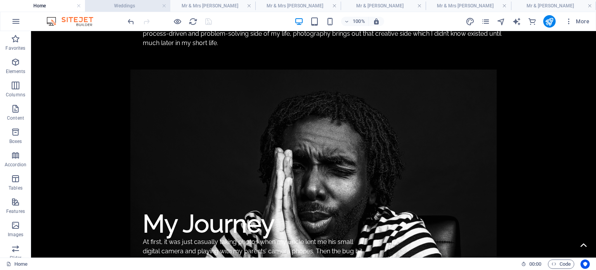
click at [135, 9] on h4 "Weddings" at bounding box center [127, 6] width 85 height 9
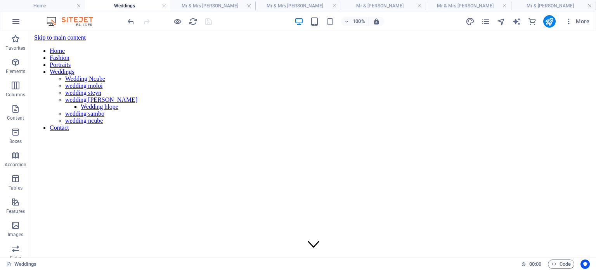
scroll to position [0, 0]
click at [213, 12] on div "100% More" at bounding box center [297, 21] width 595 height 19
click at [217, 9] on h4 "Mr & Mrs [PERSON_NAME]" at bounding box center [212, 6] width 85 height 9
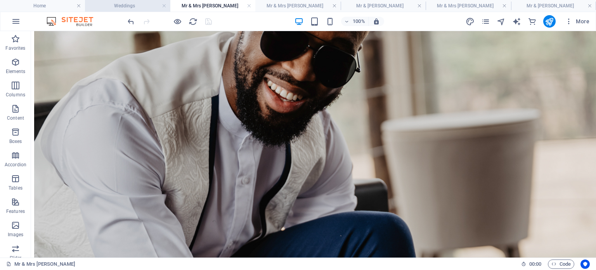
click at [136, 6] on h4 "Weddings" at bounding box center [127, 6] width 85 height 9
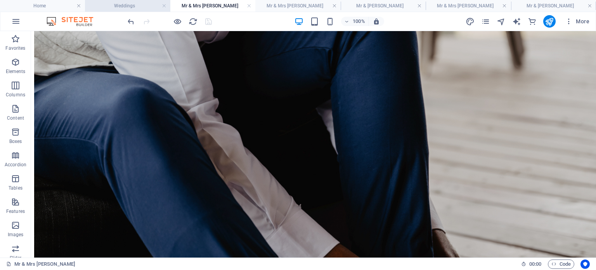
scroll to position [0, 0]
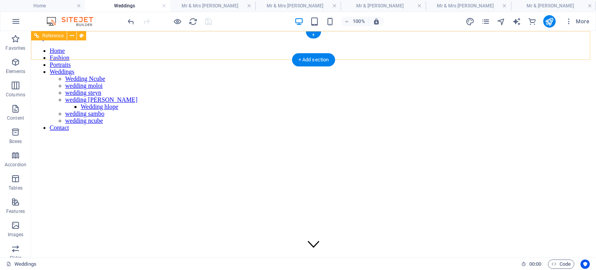
click at [110, 47] on div "Home Fashion Portraits Weddings Wedding Ncube wedding moloi wedding steyn weddi…" at bounding box center [313, 89] width 559 height 96
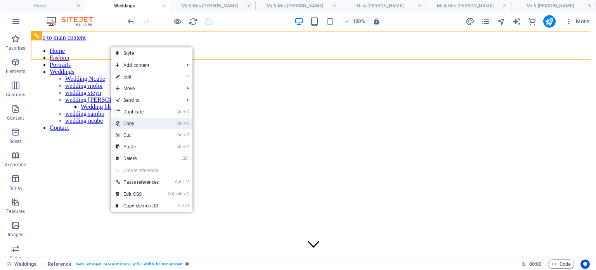
click at [141, 124] on link "Ctrl C Copy" at bounding box center [137, 124] width 52 height 12
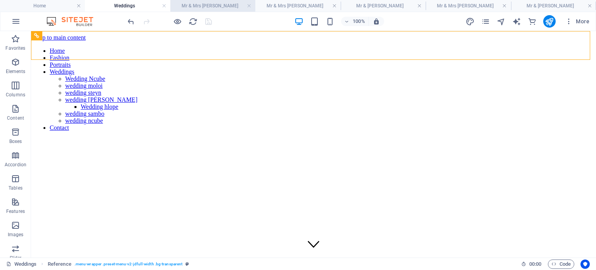
click at [206, 5] on h4 "Mr & Mrs [PERSON_NAME]" at bounding box center [212, 6] width 85 height 9
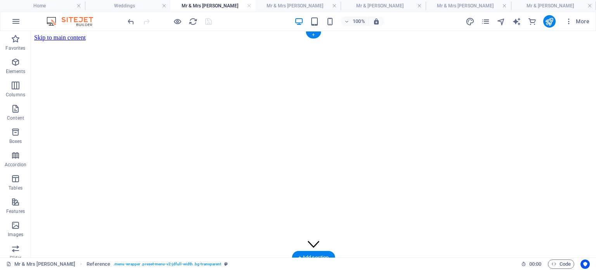
click at [397, 41] on figure at bounding box center [313, 41] width 559 height 0
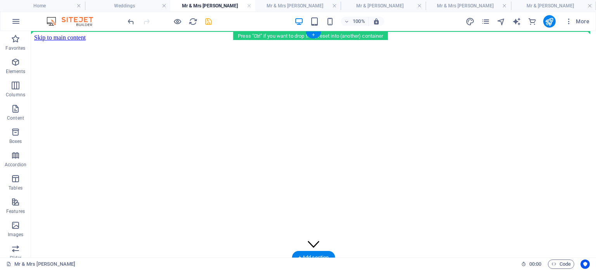
drag, startPoint x: 162, startPoint y: 139, endPoint x: 174, endPoint y: 35, distance: 105.1
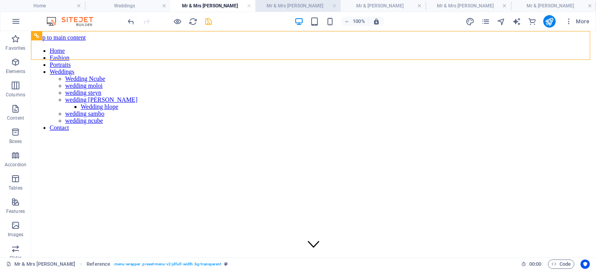
click at [283, 4] on h4 "Mr & Mrs [PERSON_NAME]" at bounding box center [297, 6] width 85 height 9
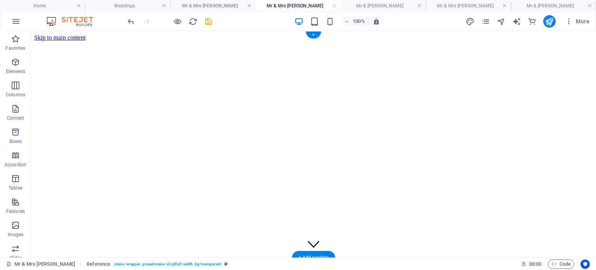
click at [228, 41] on figure at bounding box center [313, 41] width 559 height 0
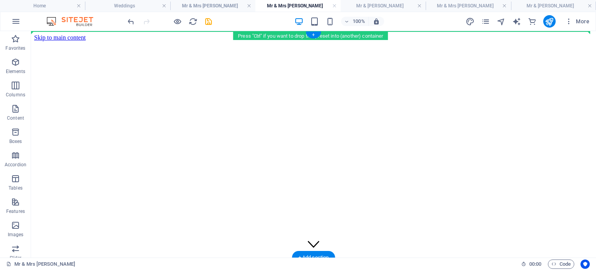
drag, startPoint x: 183, startPoint y: 139, endPoint x: 197, endPoint y: 37, distance: 103.0
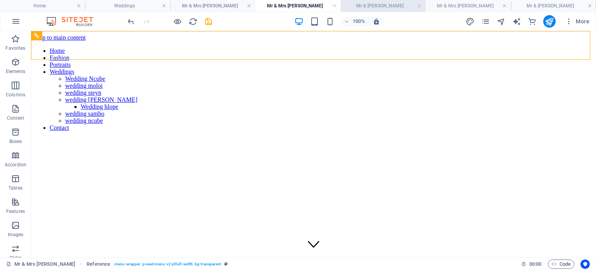
click at [371, 7] on h4 "Mr & [PERSON_NAME]" at bounding box center [383, 6] width 85 height 9
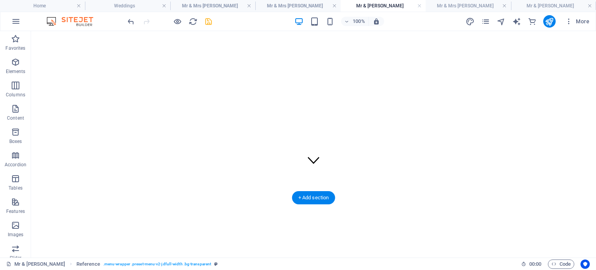
scroll to position [60, 0]
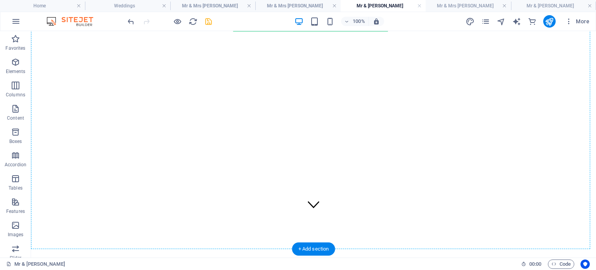
scroll to position [0, 0]
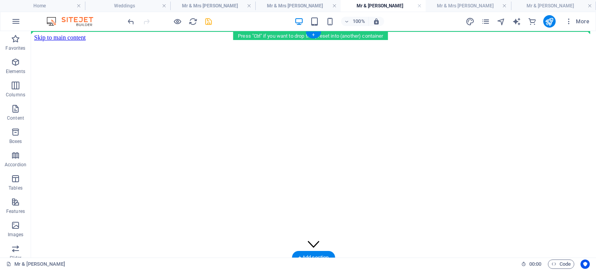
drag, startPoint x: 199, startPoint y: 147, endPoint x: 265, endPoint y: 35, distance: 130.2
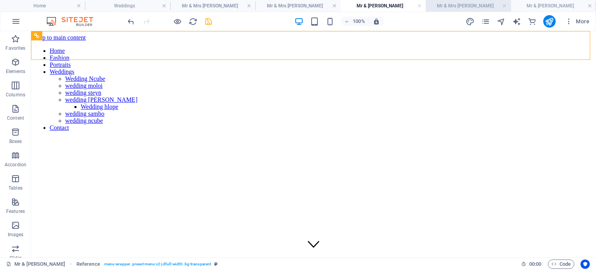
drag, startPoint x: 458, startPoint y: 4, endPoint x: 268, endPoint y: 67, distance: 200.4
click at [458, 4] on h4 "Mr & Mrs [PERSON_NAME]" at bounding box center [468, 6] width 85 height 9
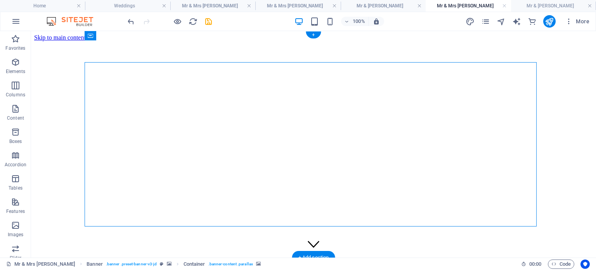
click at [356, 41] on figure at bounding box center [313, 41] width 559 height 0
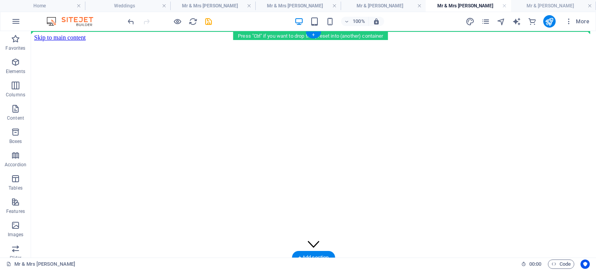
drag, startPoint x: 180, startPoint y: 146, endPoint x: 194, endPoint y: 33, distance: 113.4
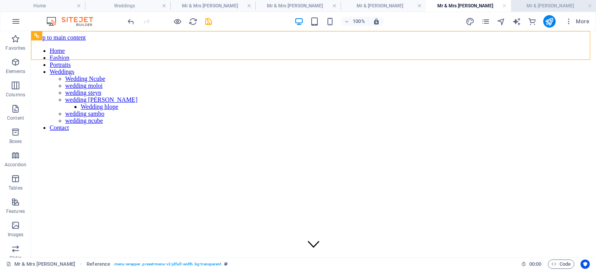
drag, startPoint x: 552, startPoint y: 5, endPoint x: 288, endPoint y: 92, distance: 277.5
click at [552, 5] on h4 "Mr & [PERSON_NAME]" at bounding box center [553, 6] width 85 height 9
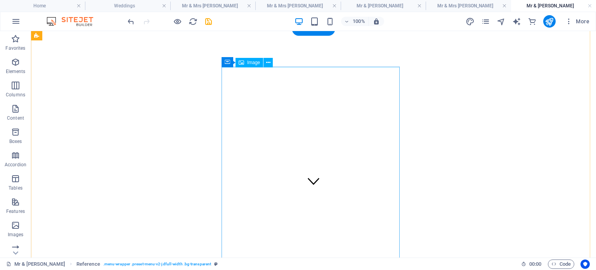
scroll to position [2, 0]
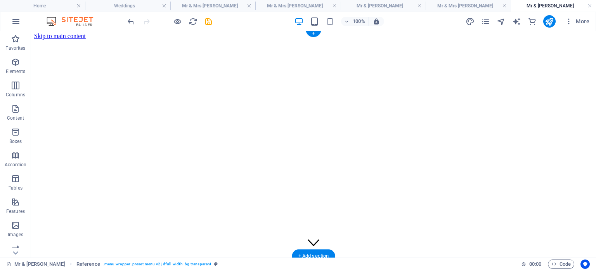
click at [348, 40] on figure at bounding box center [313, 40] width 559 height 0
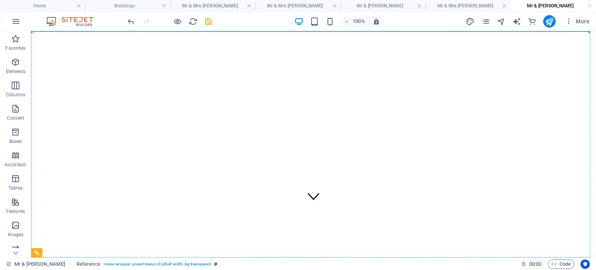
scroll to position [0, 0]
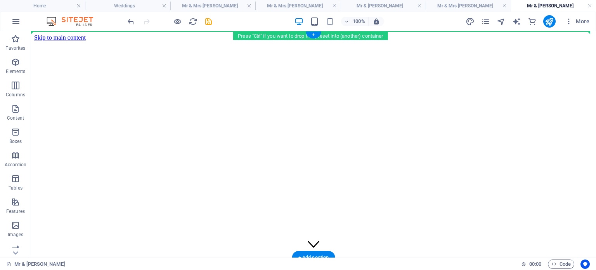
drag, startPoint x: 184, startPoint y: 193, endPoint x: 205, endPoint y: 31, distance: 162.7
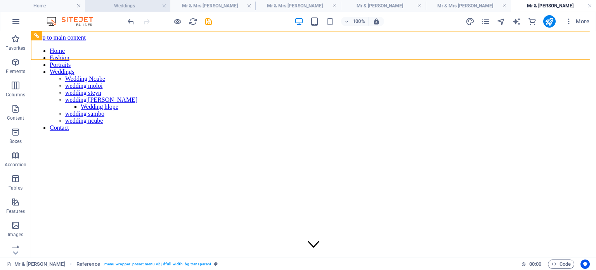
click at [127, 7] on h4 "Weddings" at bounding box center [127, 6] width 85 height 9
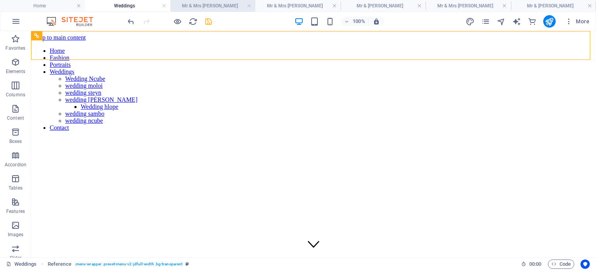
click at [222, 7] on h4 "Mr & Mrs [PERSON_NAME]" at bounding box center [212, 6] width 85 height 9
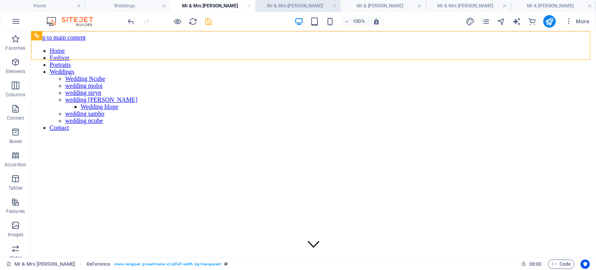
click at [307, 6] on h4 "Mr & Mrs [PERSON_NAME]" at bounding box center [297, 6] width 85 height 9
click at [368, 6] on h4 "Mr & [PERSON_NAME]" at bounding box center [383, 6] width 85 height 9
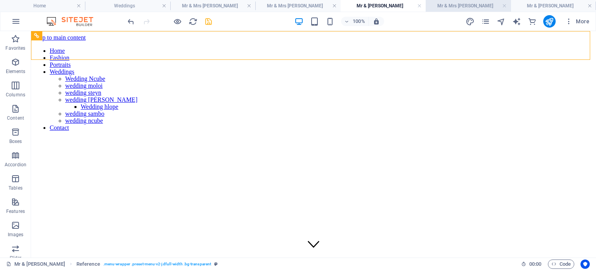
click at [446, 7] on h4 "Mr & Mrs [PERSON_NAME]" at bounding box center [468, 6] width 85 height 9
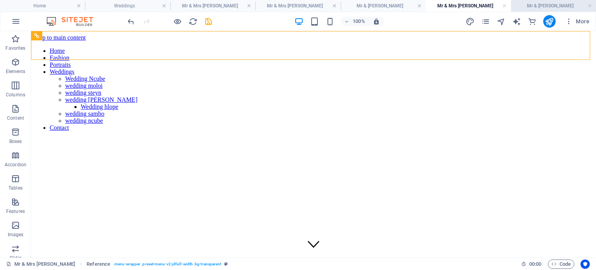
click at [538, 4] on h4 "Mr & [PERSON_NAME]" at bounding box center [553, 6] width 85 height 9
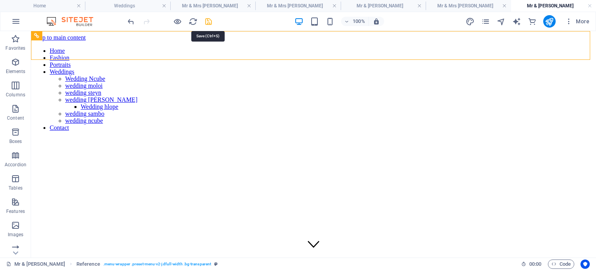
drag, startPoint x: 208, startPoint y: 22, endPoint x: 327, endPoint y: 93, distance: 138.4
click at [208, 22] on icon "save" at bounding box center [208, 21] width 9 height 9
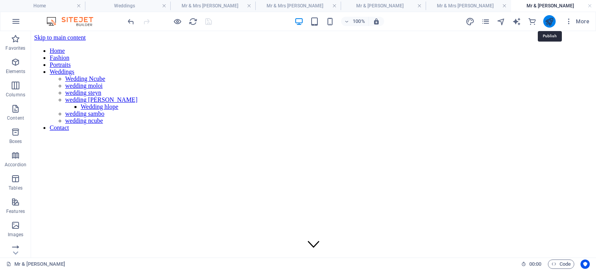
click at [552, 23] on icon "publish" at bounding box center [549, 21] width 9 height 9
